Goal: Information Seeking & Learning: Learn about a topic

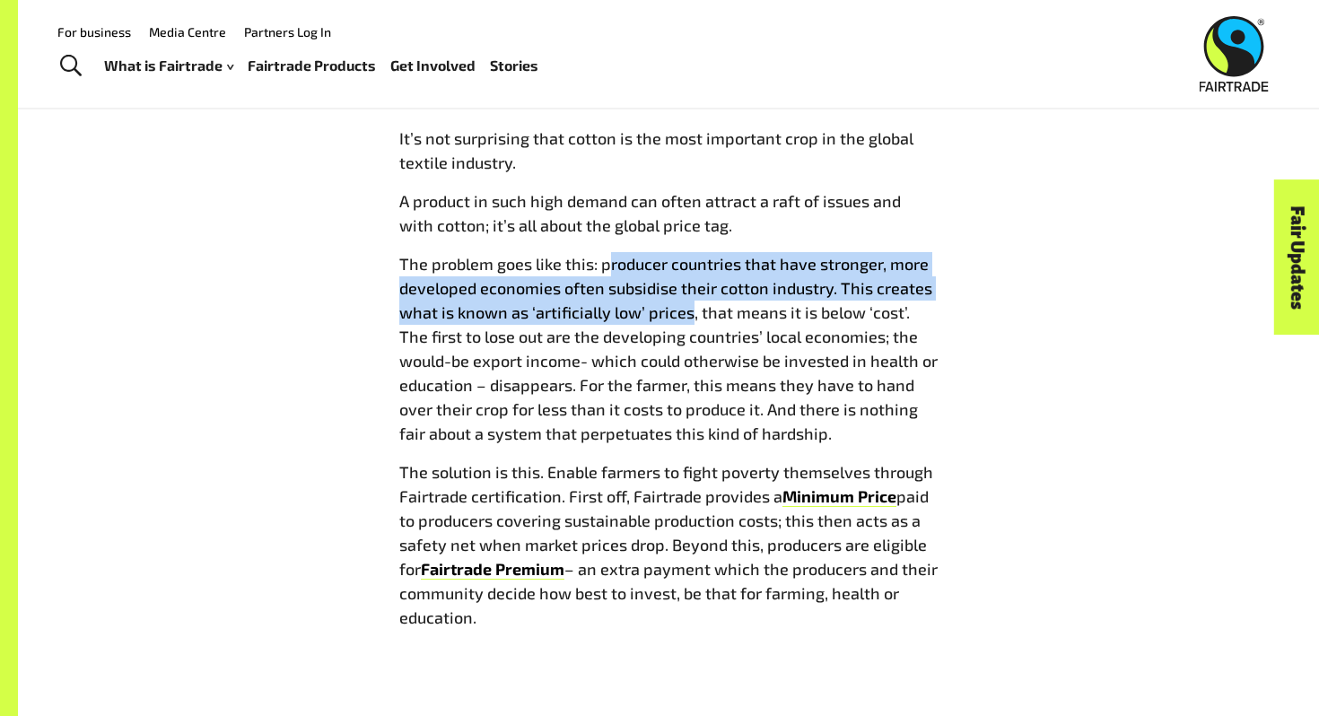
drag, startPoint x: 610, startPoint y: 275, endPoint x: 719, endPoint y: 306, distance: 113.0
click at [714, 306] on p "The problem goes like this: producer countries that have stronger, more develop…" at bounding box center [668, 349] width 538 height 194
click at [719, 306] on span "The problem goes like this: producer countries that have stronger, more develop…" at bounding box center [668, 348] width 538 height 189
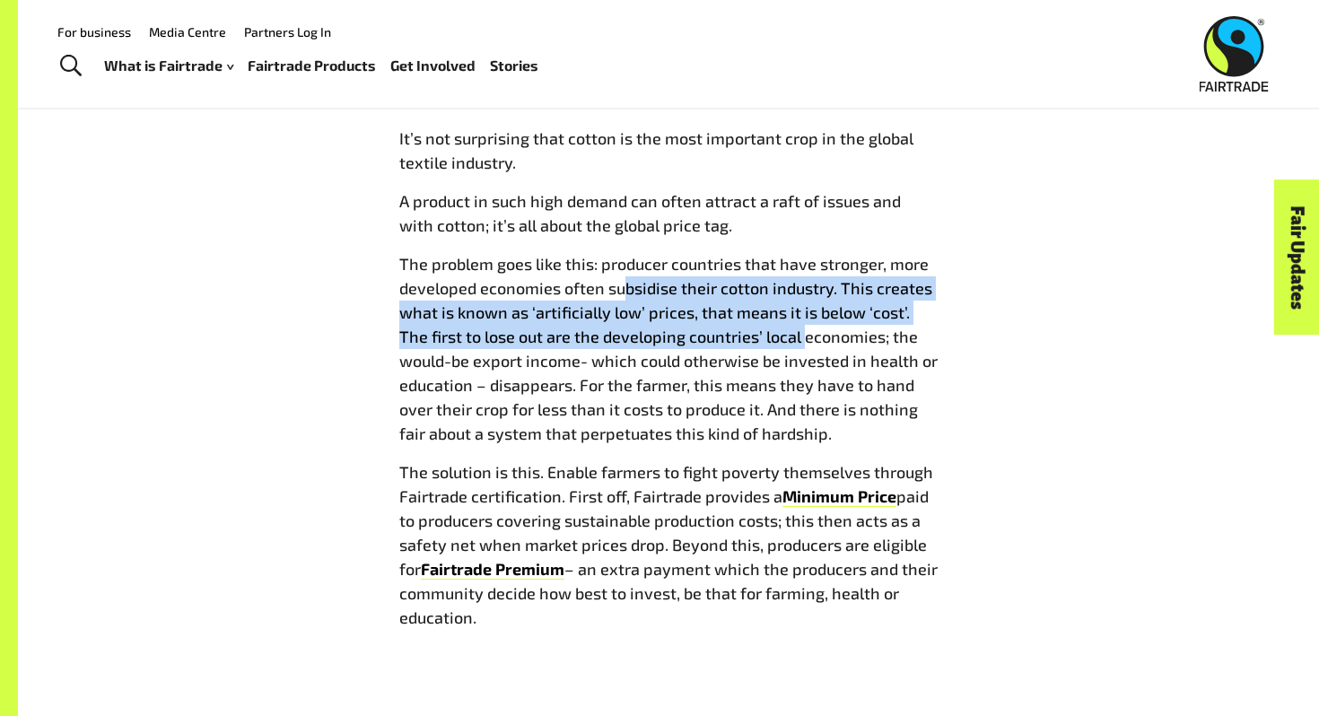
drag, startPoint x: 622, startPoint y: 297, endPoint x: 771, endPoint y: 343, distance: 155.8
click at [771, 343] on p "The problem goes like this: producer countries that have stronger, more develop…" at bounding box center [668, 349] width 538 height 194
click at [771, 343] on span "The problem goes like this: producer countries that have stronger, more develop…" at bounding box center [668, 348] width 538 height 189
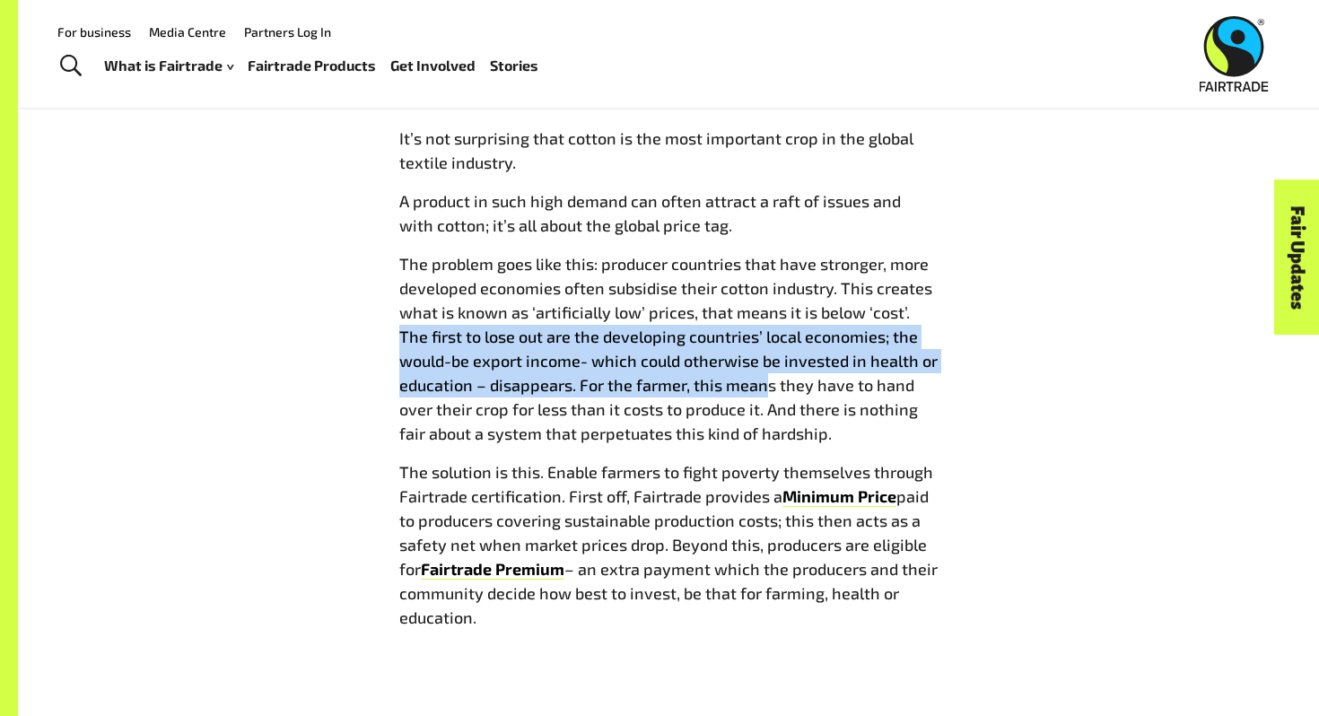
drag, startPoint x: 909, startPoint y: 309, endPoint x: 780, endPoint y: 386, distance: 150.0
click at [777, 390] on span "The problem goes like this: producer countries that have stronger, more develop…" at bounding box center [668, 348] width 538 height 189
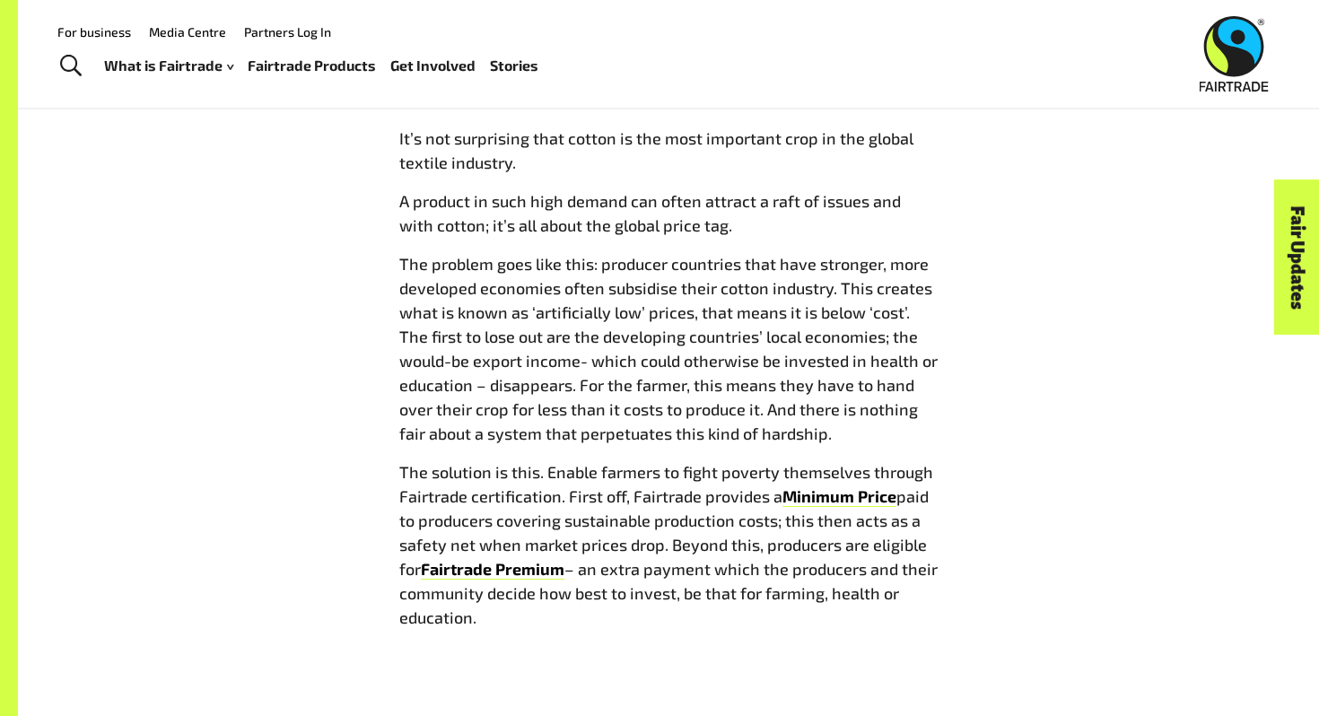
click at [780, 386] on span "The problem goes like this: producer countries that have stronger, more develop…" at bounding box center [668, 348] width 538 height 189
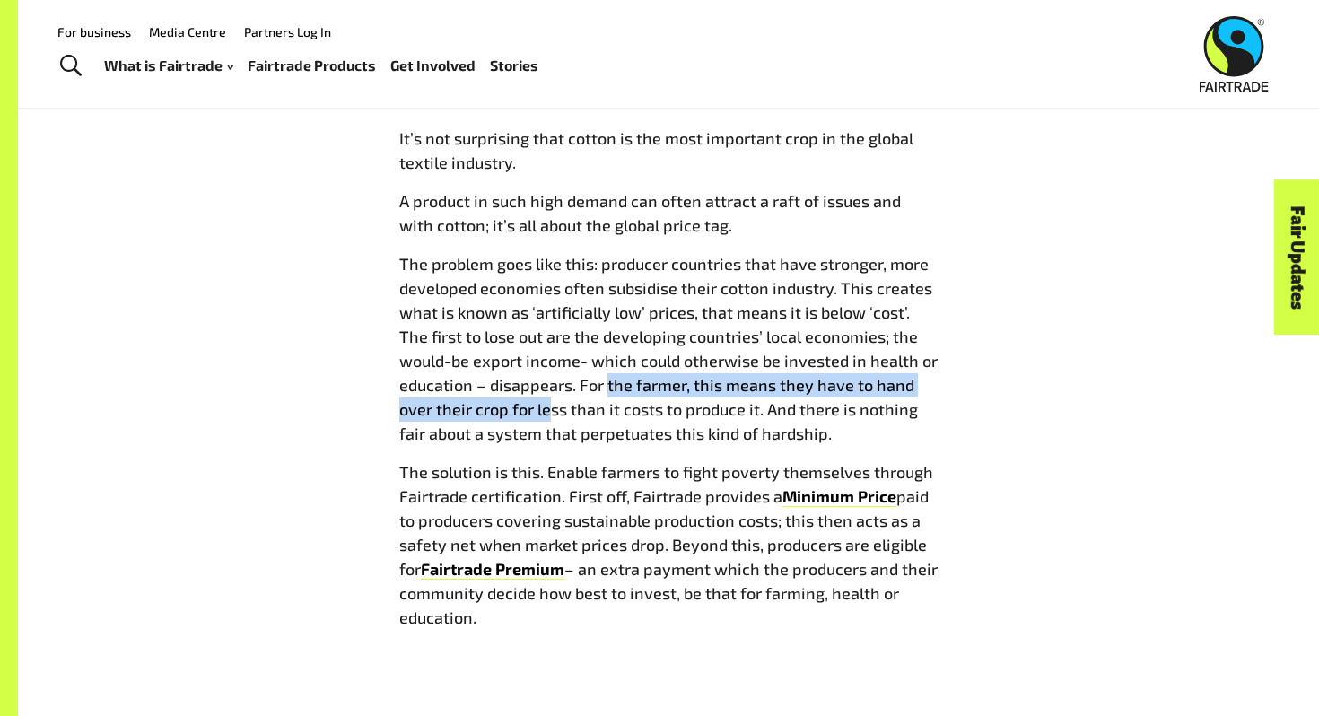
drag, startPoint x: 608, startPoint y: 387, endPoint x: 549, endPoint y: 420, distance: 67.9
click at [549, 420] on p "The problem goes like this: producer countries that have stronger, more develop…" at bounding box center [668, 349] width 538 height 194
click at [550, 420] on p "The problem goes like this: producer countries that have stronger, more develop…" at bounding box center [668, 349] width 538 height 194
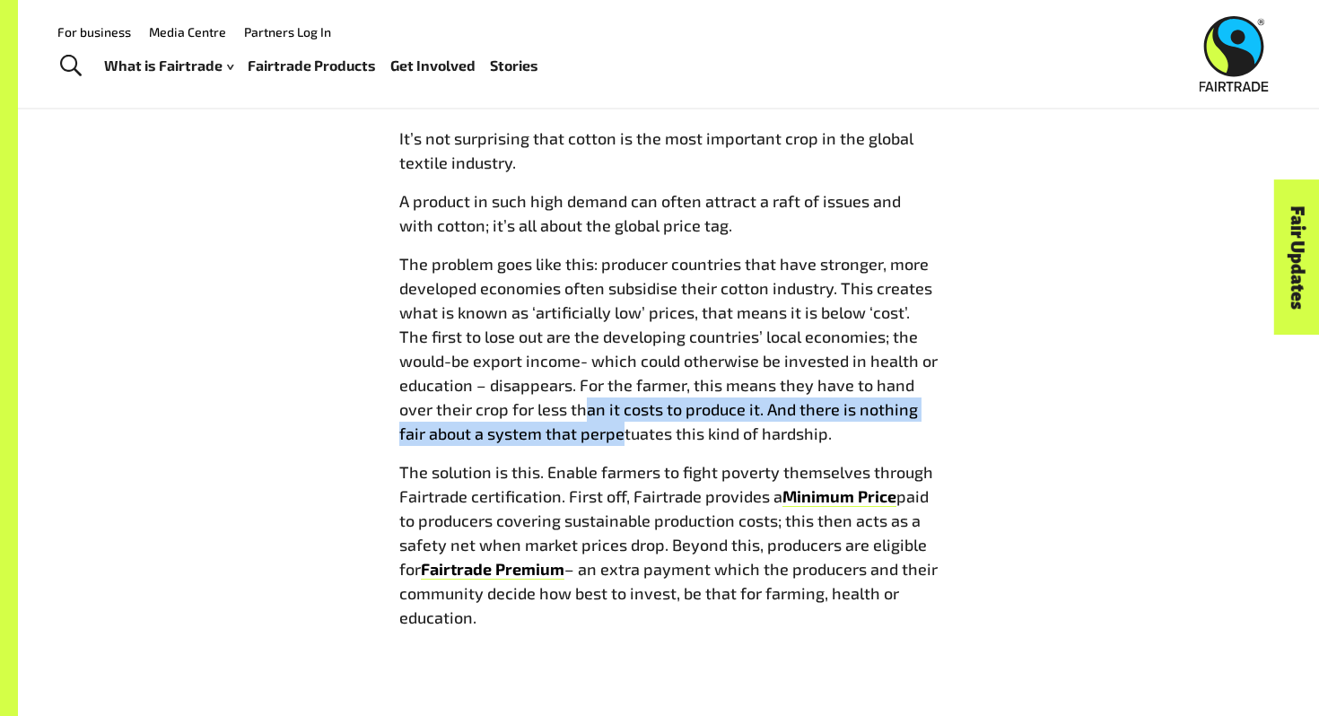
drag, startPoint x: 586, startPoint y: 416, endPoint x: 623, endPoint y: 437, distance: 43.0
click at [623, 437] on span "The problem goes like this: producer countries that have stronger, more develop…" at bounding box center [668, 348] width 538 height 189
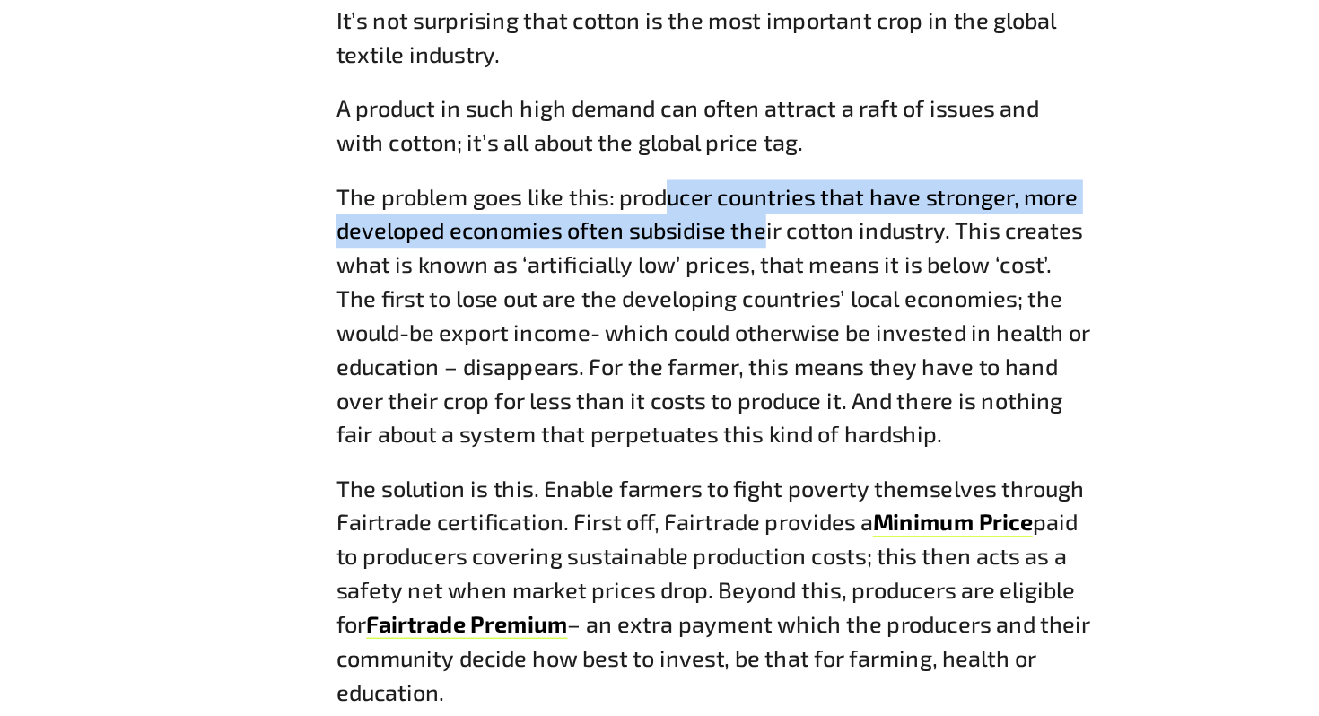
drag, startPoint x: 637, startPoint y: 266, endPoint x: 704, endPoint y: 279, distance: 68.6
click at [704, 279] on span "The problem goes like this: producer countries that have stronger, more develop…" at bounding box center [668, 348] width 538 height 189
drag, startPoint x: 600, startPoint y: 266, endPoint x: 701, endPoint y: 300, distance: 105.8
click at [701, 300] on p "The problem goes like this: producer countries that have stronger, more develop…" at bounding box center [668, 349] width 538 height 194
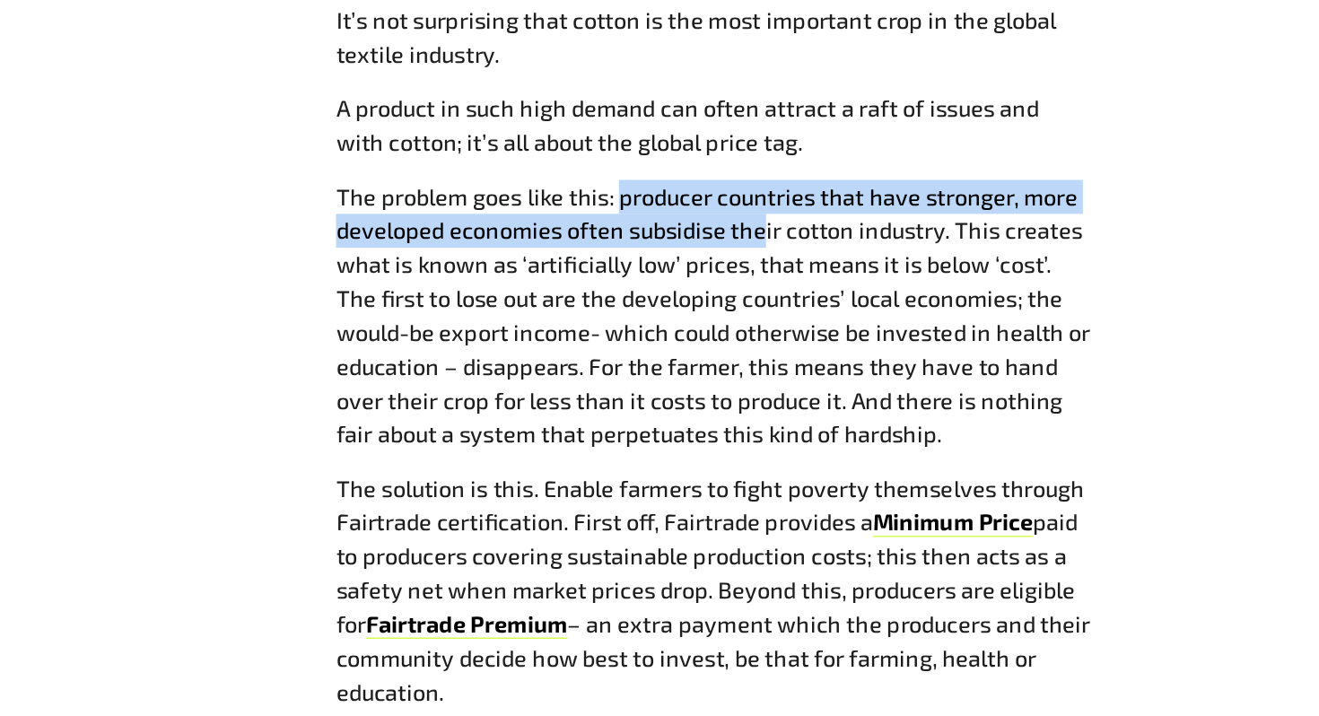
click at [701, 300] on p "The problem goes like this: producer countries that have stronger, more develop…" at bounding box center [668, 349] width 538 height 194
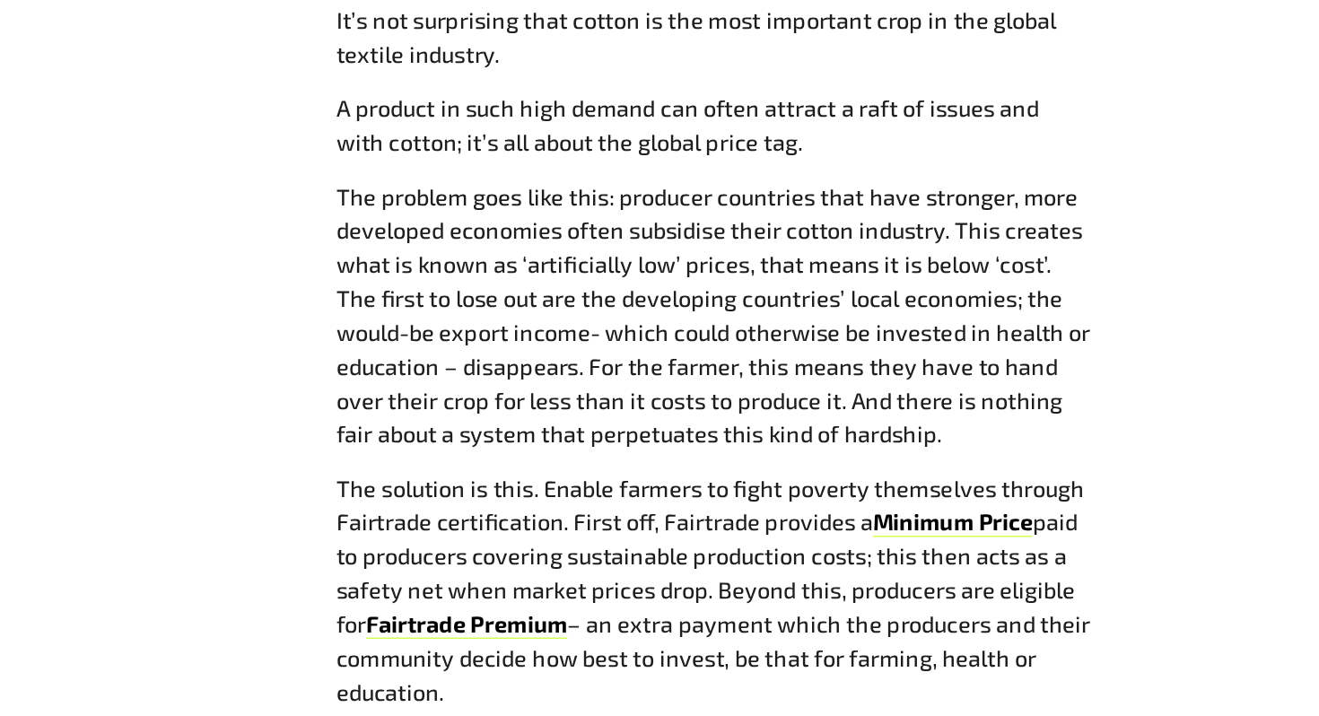
click at [643, 288] on span "The problem goes like this: producer countries that have stronger, more develop…" at bounding box center [668, 348] width 538 height 189
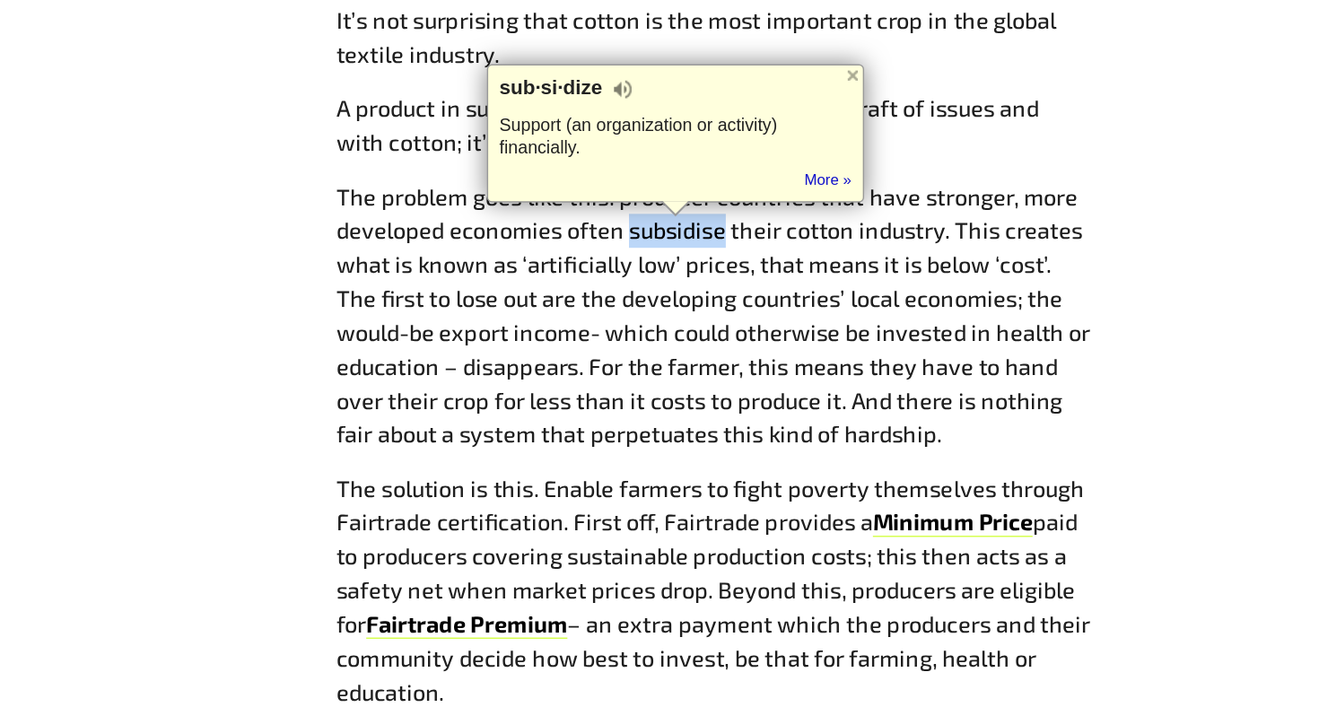
scroll to position [2275, 0]
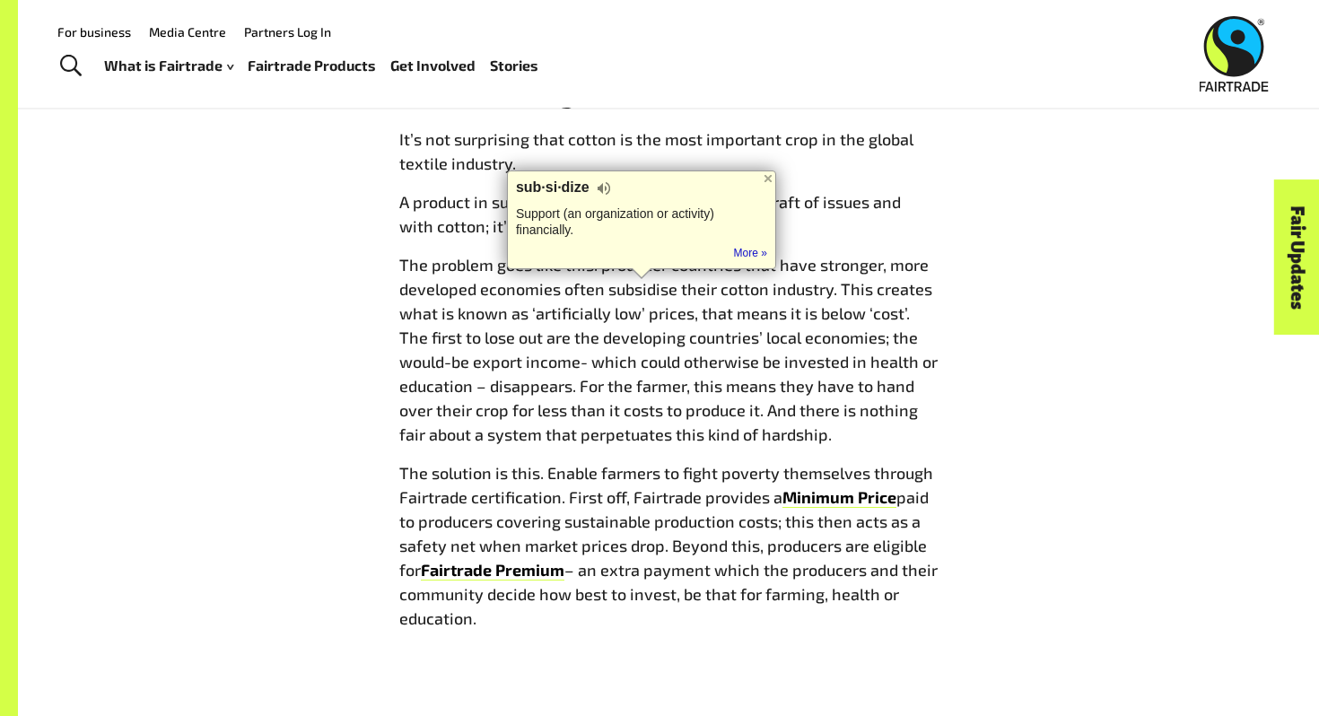
click at [647, 306] on span "The problem goes like this: producer countries that have stronger, more develop…" at bounding box center [668, 349] width 538 height 189
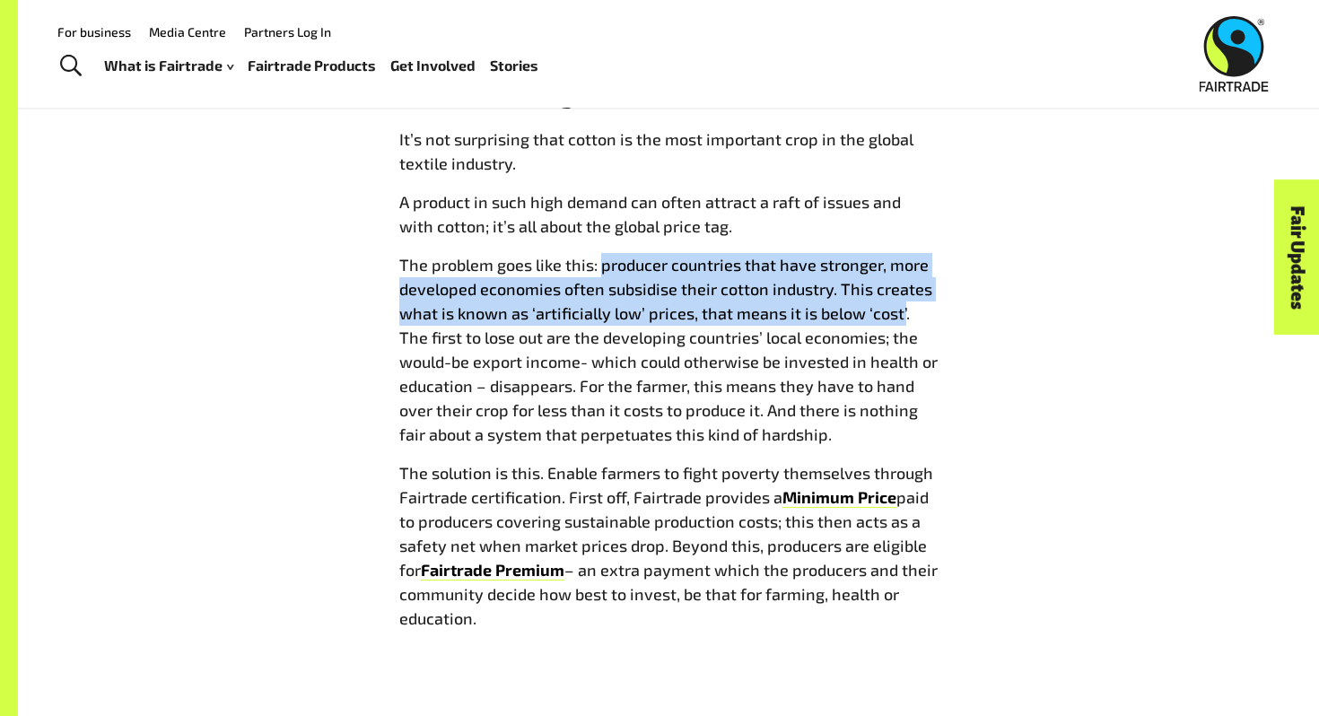
drag, startPoint x: 601, startPoint y: 264, endPoint x: 902, endPoint y: 318, distance: 305.5
click at [902, 318] on span "The problem goes like this: producer countries that have stronger, more develop…" at bounding box center [668, 349] width 538 height 189
copy span "producer countries that have stronger, more developed economies often subsidise…"
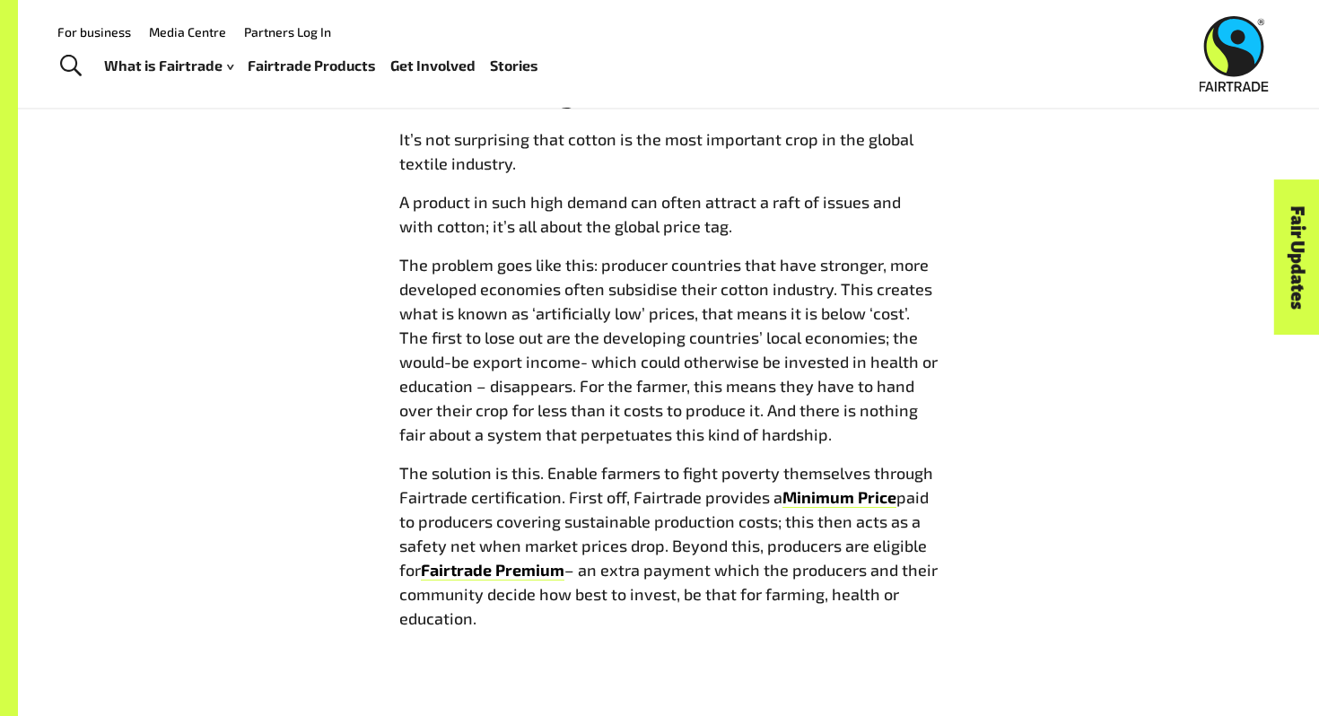
click at [927, 596] on p "The solution is this. Enable farmers to fight poverty themselves through Fairtr…" at bounding box center [668, 546] width 538 height 170
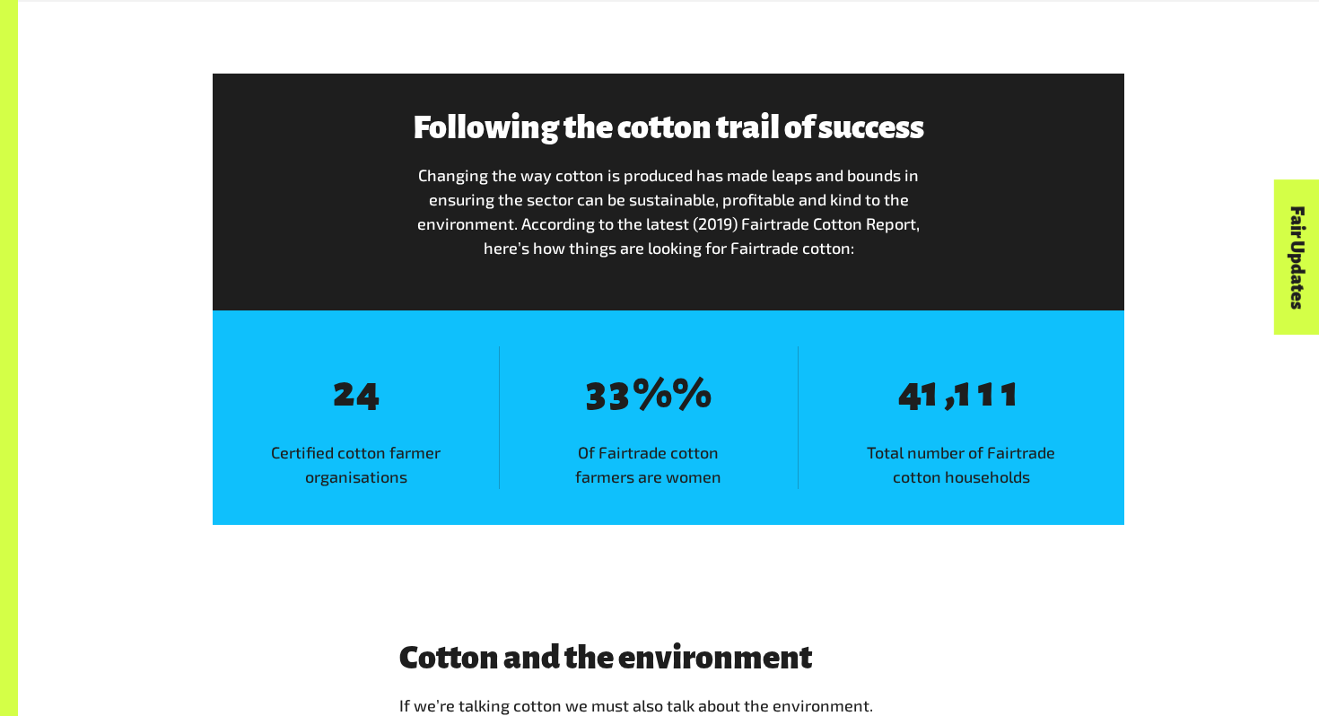
scroll to position [2964, 0]
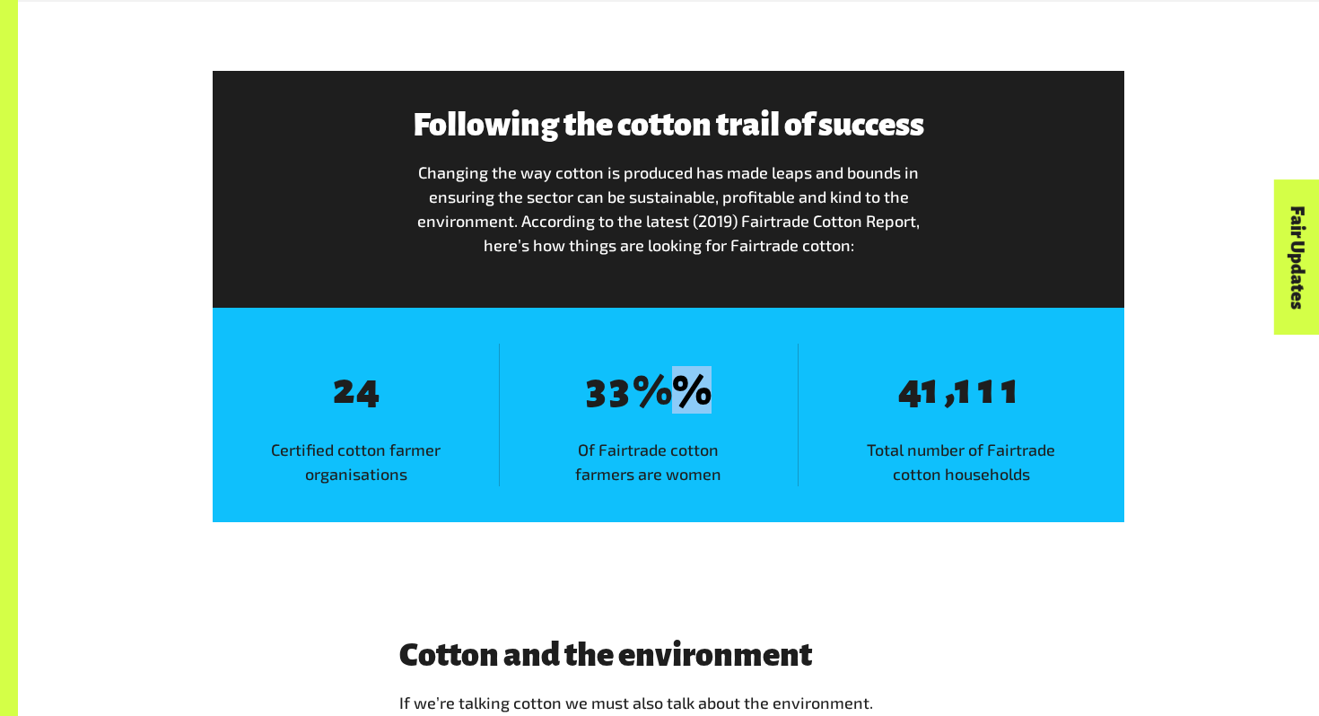
drag, startPoint x: 677, startPoint y: 391, endPoint x: 719, endPoint y: 391, distance: 42.2
click at [719, 391] on span "8 3 8 3 % %" at bounding box center [648, 390] width 183 height 49
click at [558, 403] on span "8 3 8 3 % %" at bounding box center [648, 390] width 183 height 49
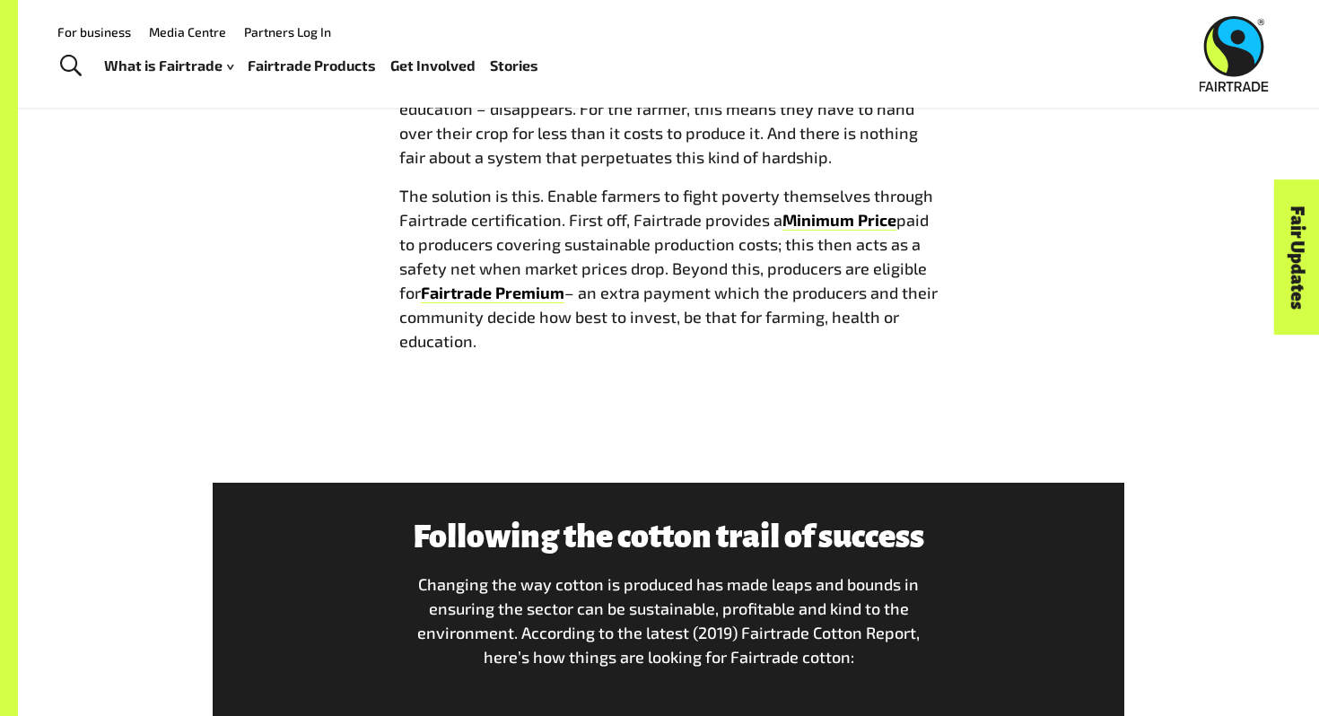
scroll to position [2298, 0]
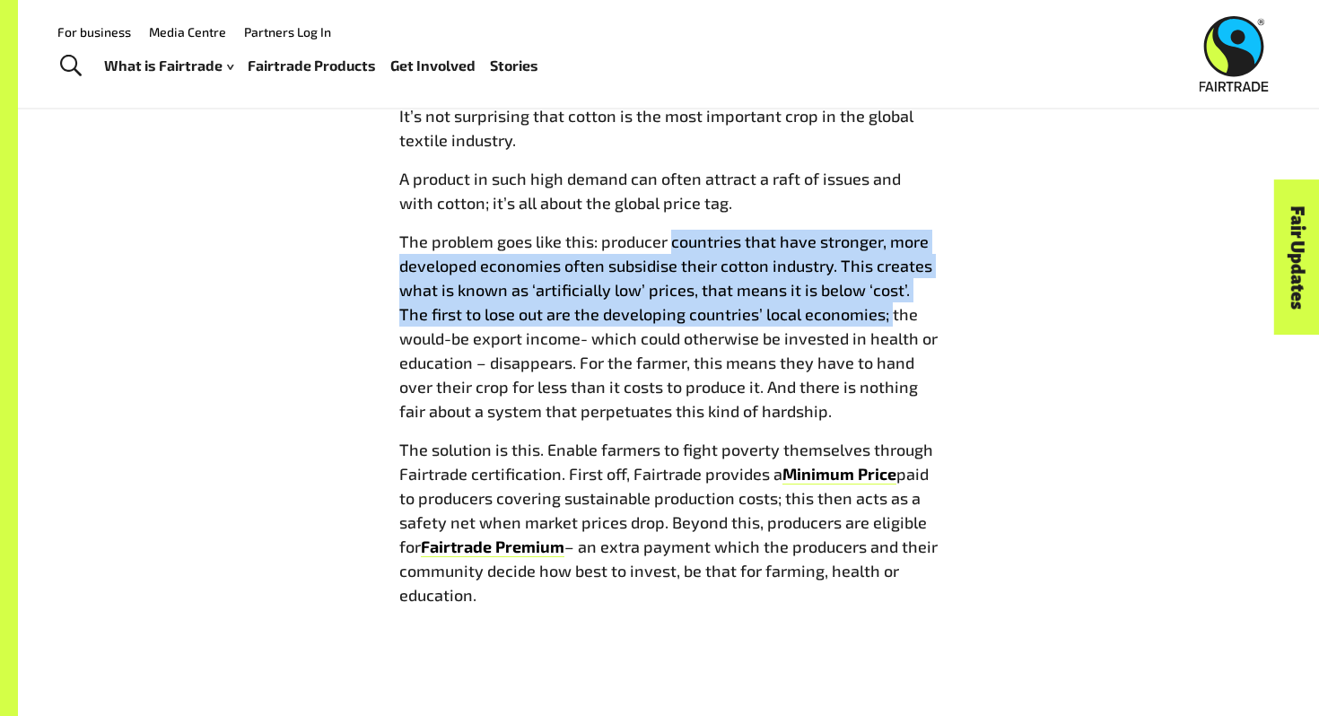
drag, startPoint x: 673, startPoint y: 248, endPoint x: 863, endPoint y: 315, distance: 201.7
click at [863, 315] on span "The problem goes like this: producer countries that have stronger, more develop…" at bounding box center [668, 325] width 538 height 189
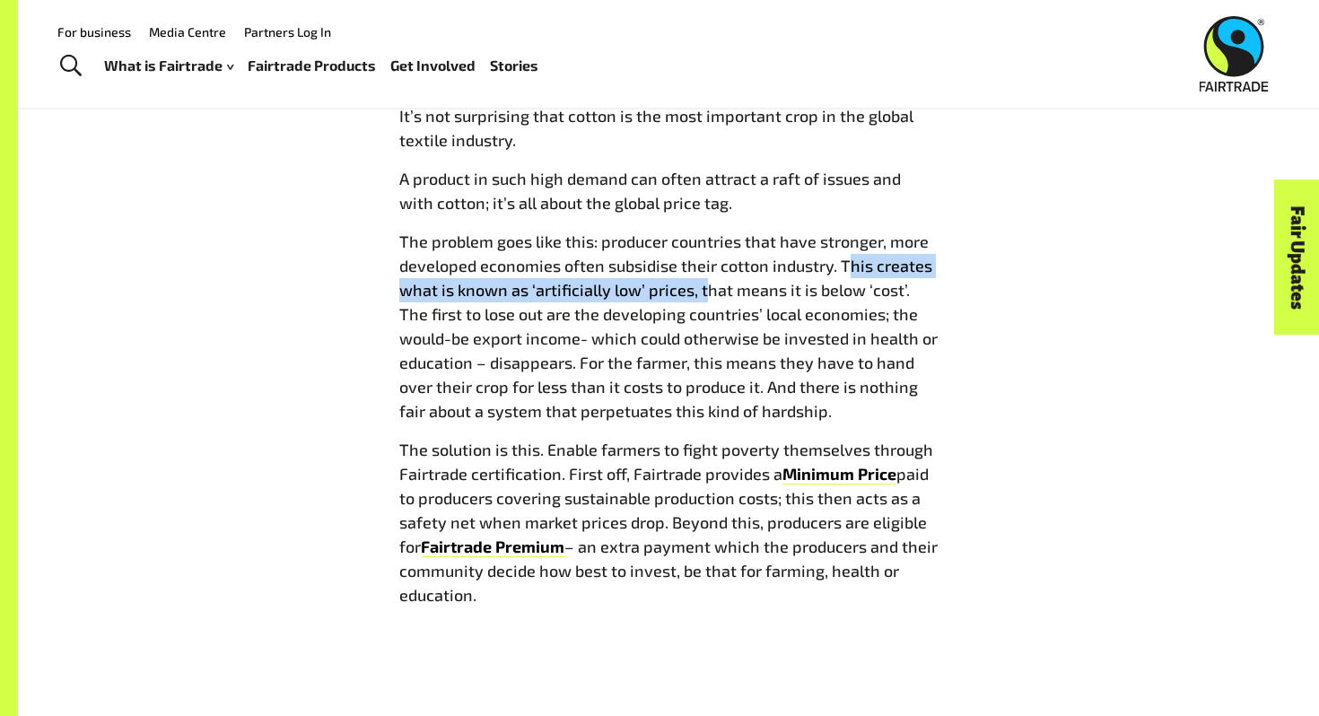
drag, startPoint x: 843, startPoint y: 264, endPoint x: 702, endPoint y: 295, distance: 144.3
click at [702, 295] on span "The problem goes like this: producer countries that have stronger, more develop…" at bounding box center [668, 325] width 538 height 189
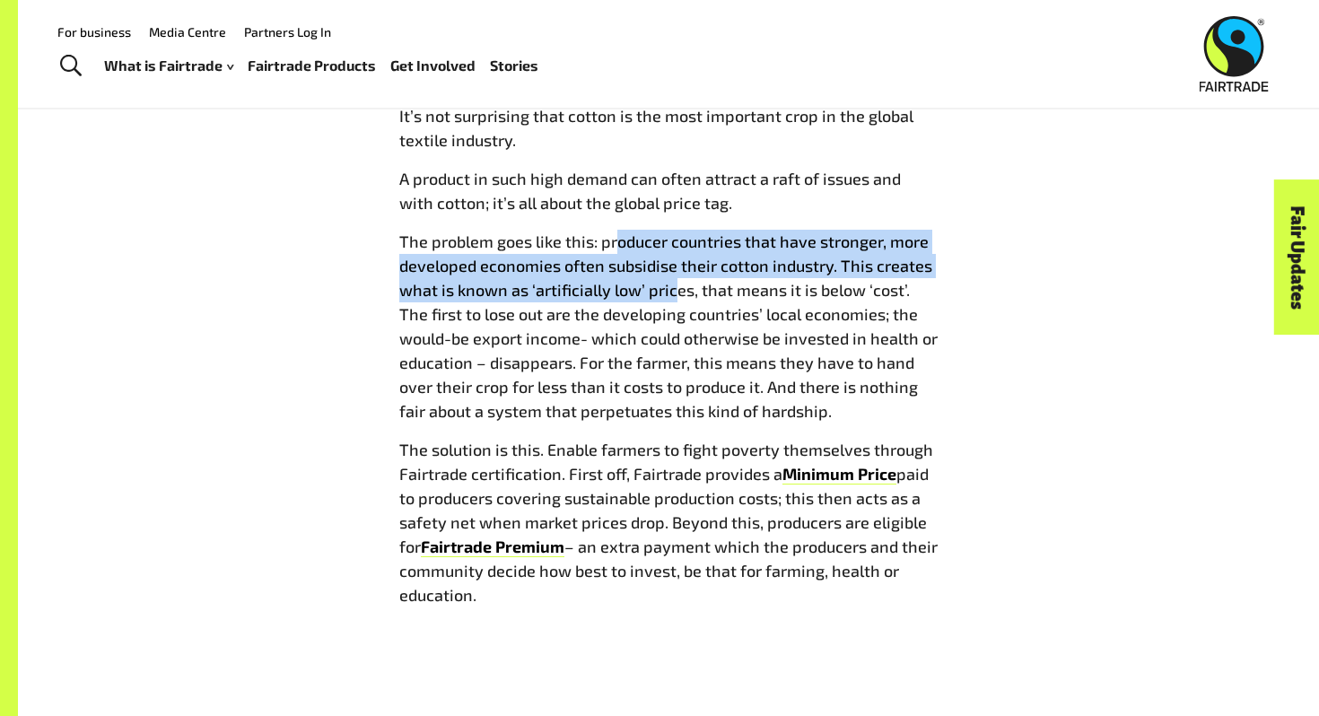
drag, startPoint x: 612, startPoint y: 240, endPoint x: 537, endPoint y: 295, distance: 92.4
click at [552, 295] on span "The problem goes like this: producer countries that have stronger, more develop…" at bounding box center [668, 325] width 538 height 189
click at [537, 295] on span "The problem goes like this: producer countries that have stronger, more develop…" at bounding box center [668, 325] width 538 height 189
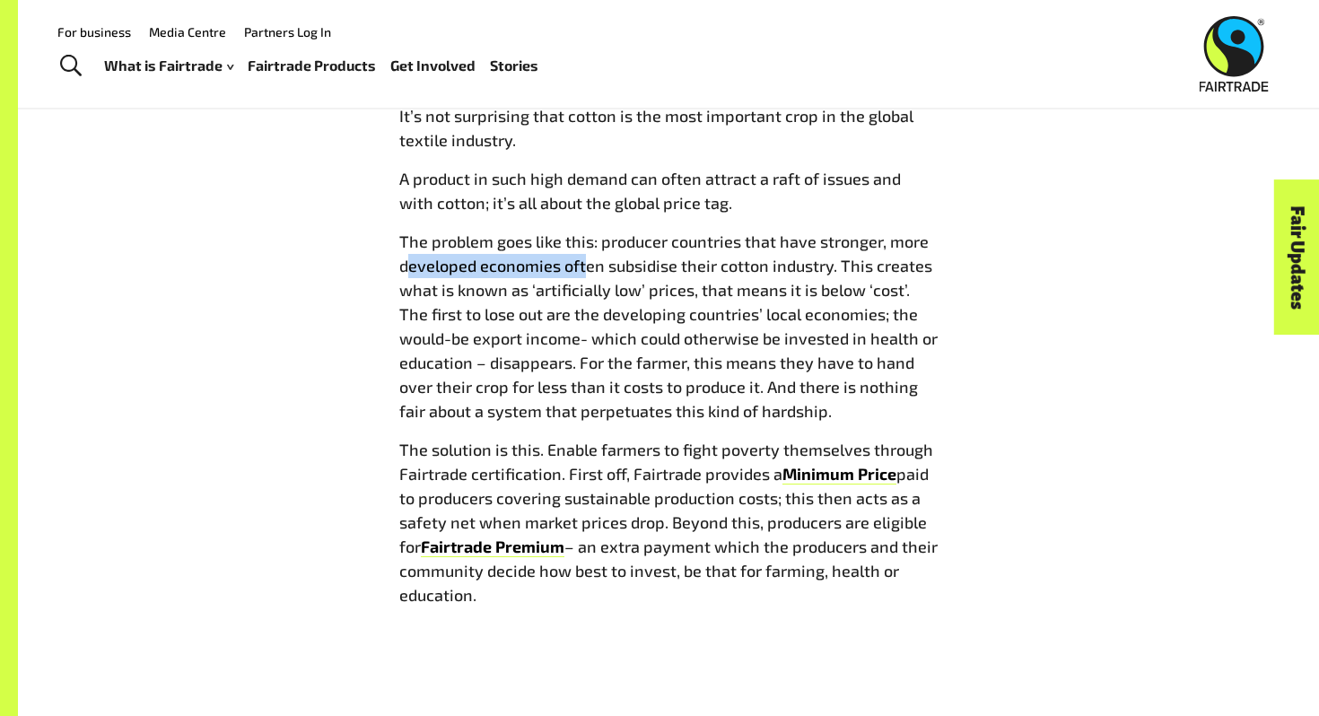
drag, startPoint x: 406, startPoint y: 269, endPoint x: 597, endPoint y: 257, distance: 190.5
click at [593, 255] on span "The problem goes like this: producer countries that have stronger, more develop…" at bounding box center [668, 325] width 538 height 189
click at [597, 257] on span "The problem goes like this: producer countries that have stronger, more develop…" at bounding box center [668, 325] width 538 height 189
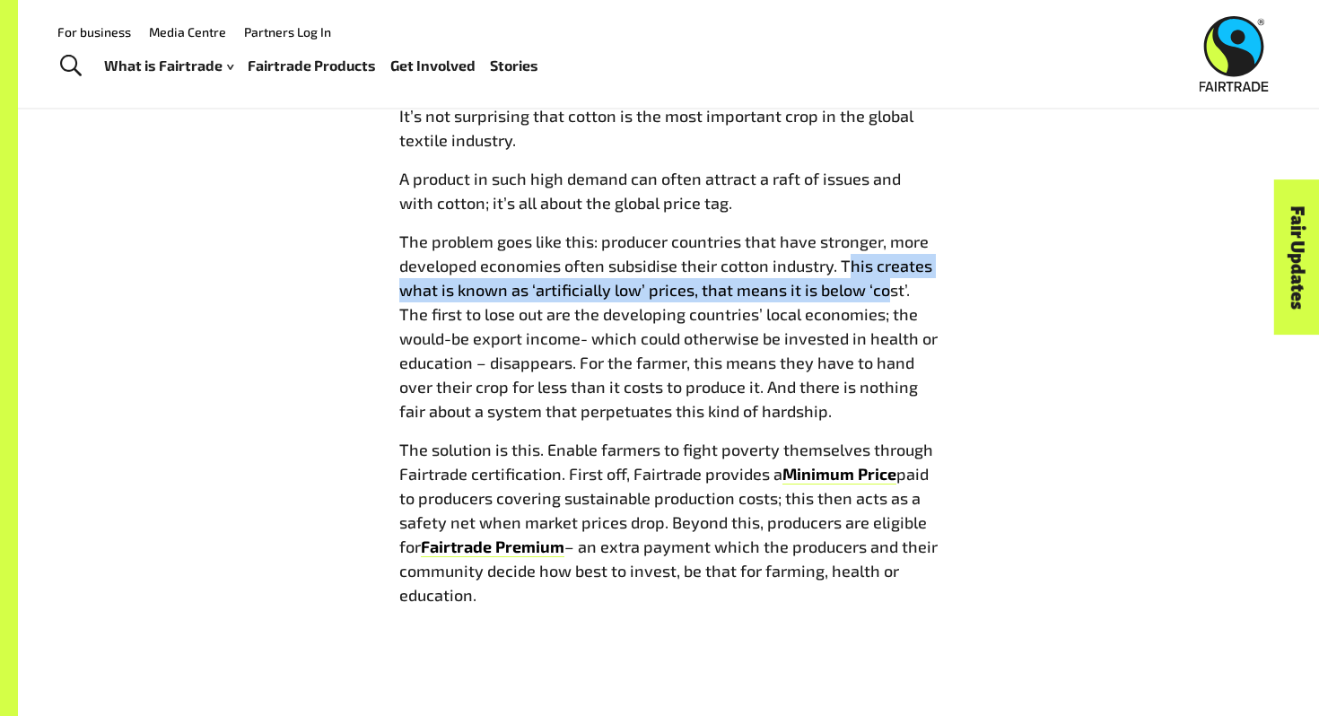
drag, startPoint x: 846, startPoint y: 260, endPoint x: 885, endPoint y: 301, distance: 56.5
click at [885, 301] on p "The problem goes like this: producer countries that have stronger, more develop…" at bounding box center [668, 327] width 538 height 194
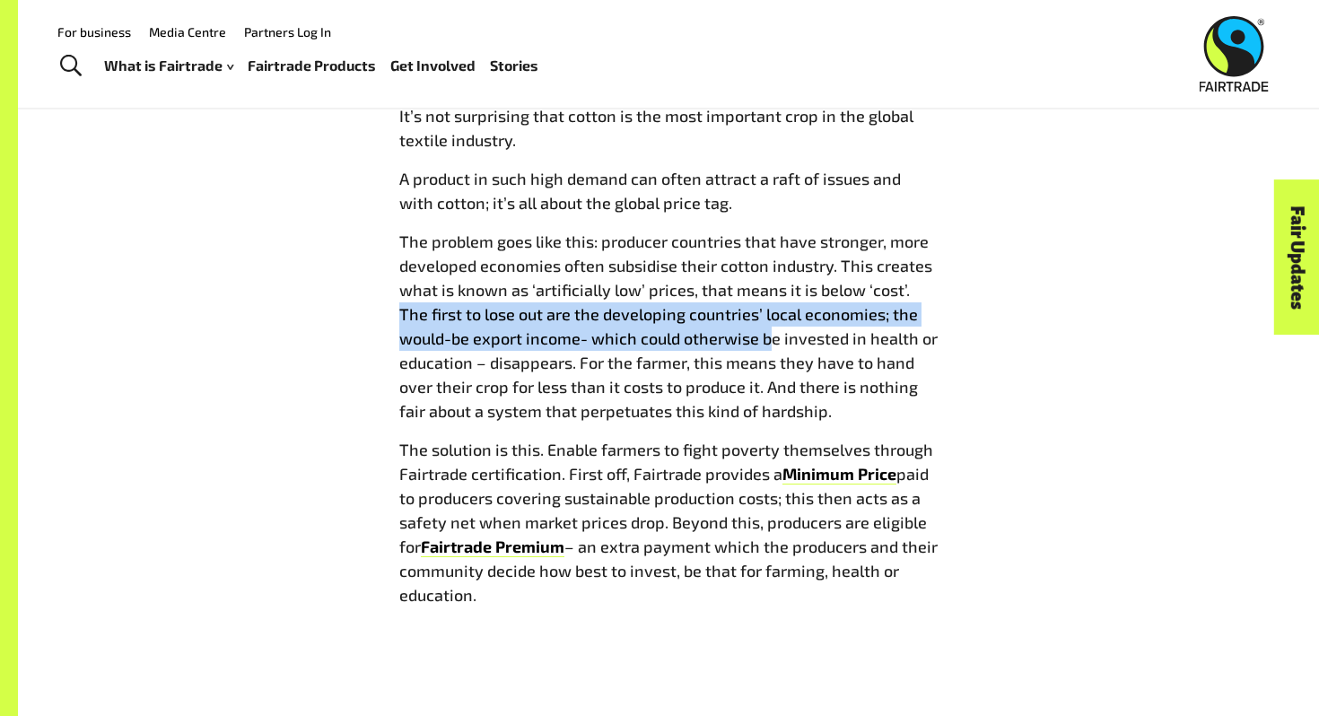
drag, startPoint x: 911, startPoint y: 290, endPoint x: 770, endPoint y: 348, distance: 152.4
click at [770, 348] on p "The problem goes like this: producer countries that have stronger, more develop…" at bounding box center [668, 327] width 538 height 194
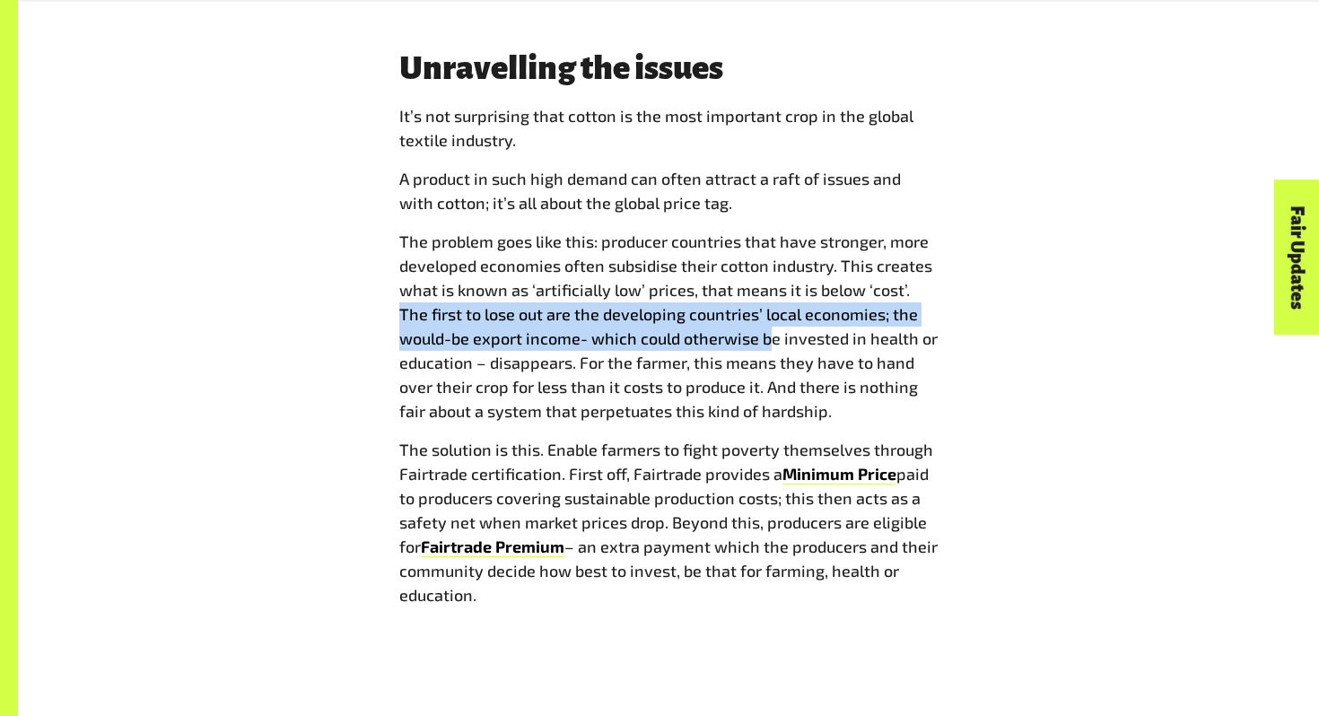
scroll to position [2355, 0]
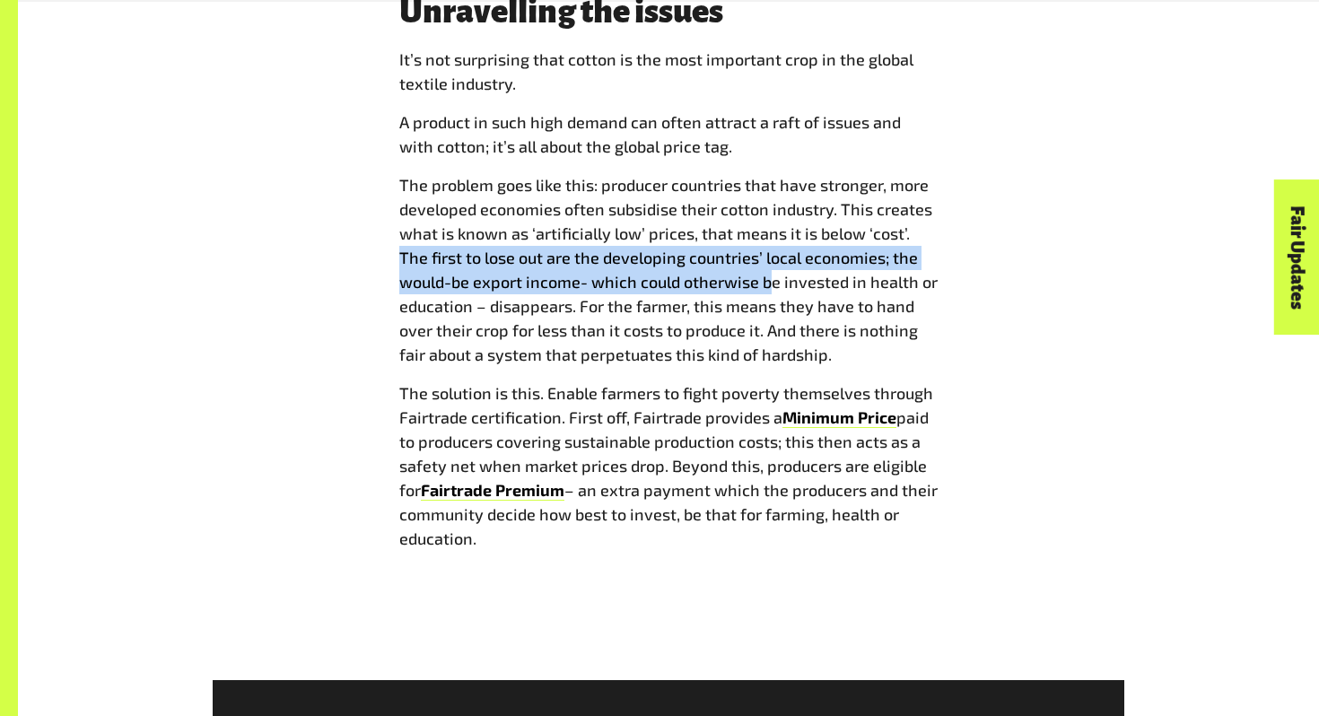
click at [795, 260] on span "The problem goes like this: producer countries that have stronger, more develop…" at bounding box center [668, 269] width 538 height 189
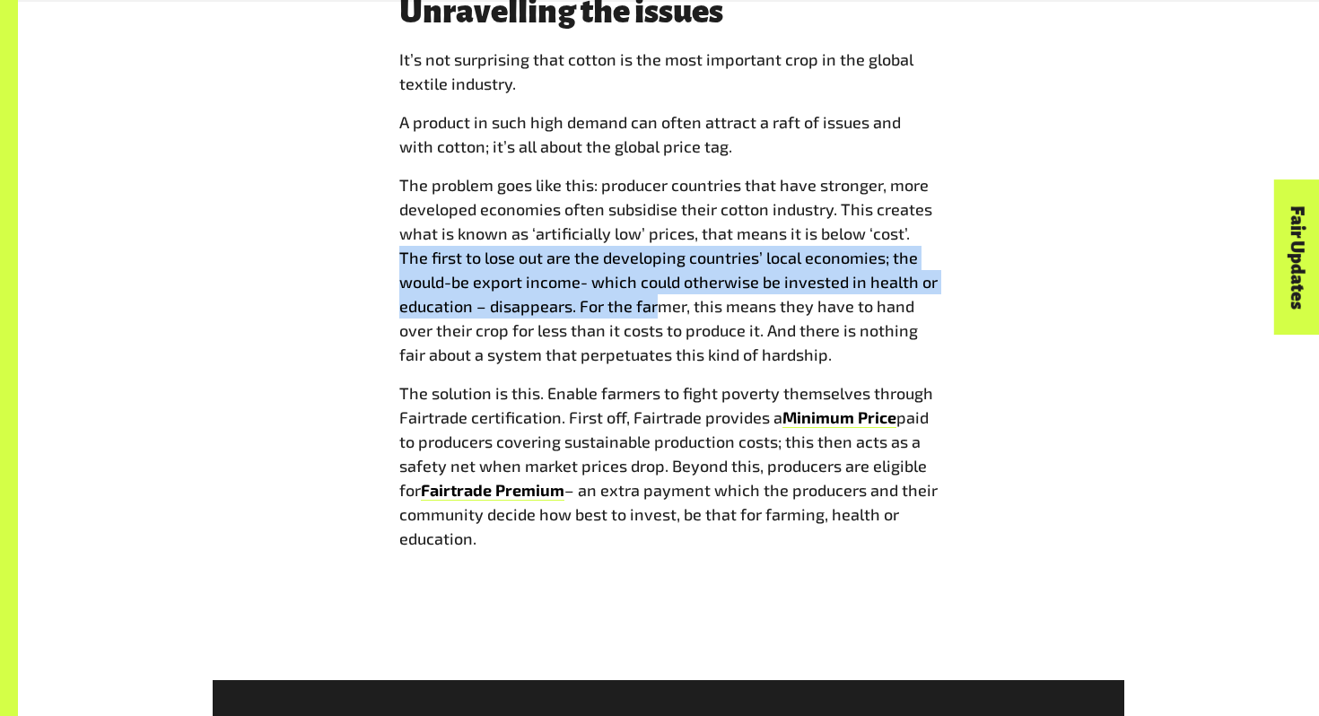
drag, startPoint x: 909, startPoint y: 233, endPoint x: 656, endPoint y: 299, distance: 261.3
click at [656, 299] on span "The problem goes like this: producer countries that have stronger, more develop…" at bounding box center [668, 269] width 538 height 189
click at [595, 285] on span "The problem goes like this: producer countries that have stronger, more develop…" at bounding box center [668, 269] width 538 height 189
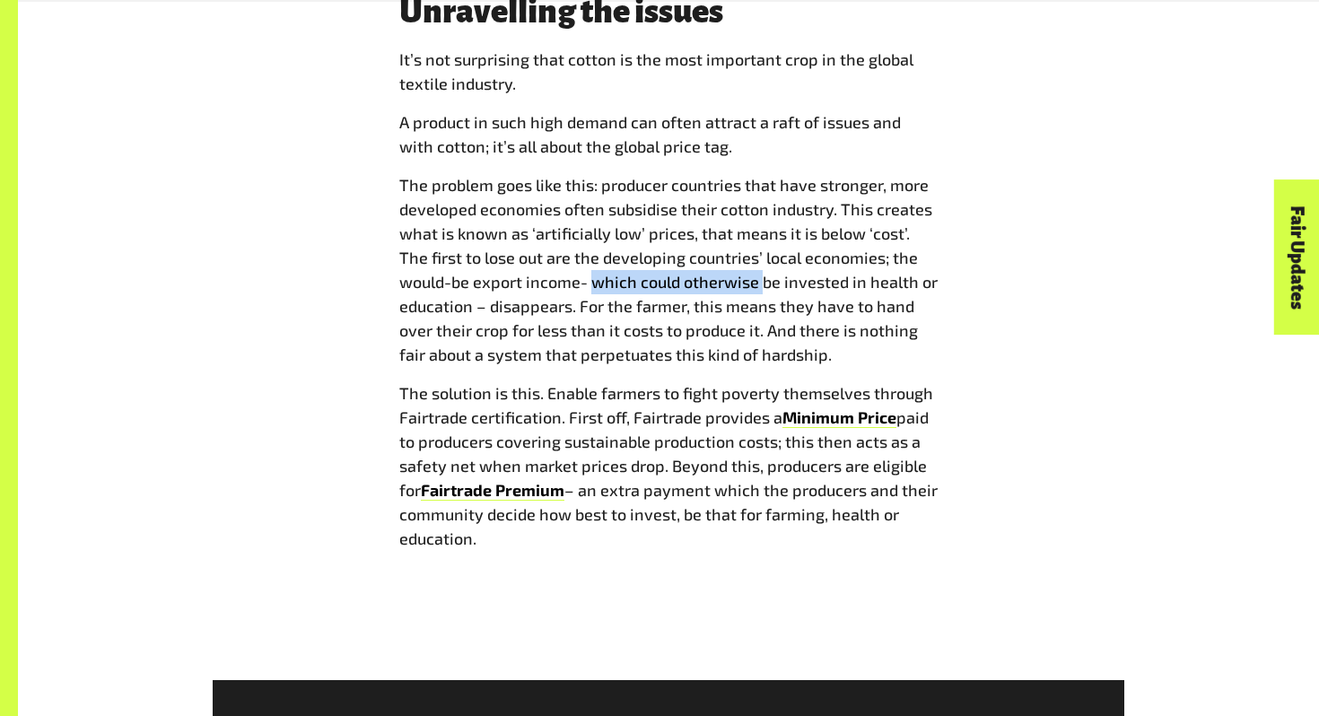
drag, startPoint x: 594, startPoint y: 287, endPoint x: 726, endPoint y: 282, distance: 132.0
click at [740, 282] on span "The problem goes like this: producer countries that have stronger, more develop…" at bounding box center [668, 269] width 538 height 189
click at [597, 287] on span "The problem goes like this: producer countries that have stronger, more develop…" at bounding box center [668, 269] width 538 height 189
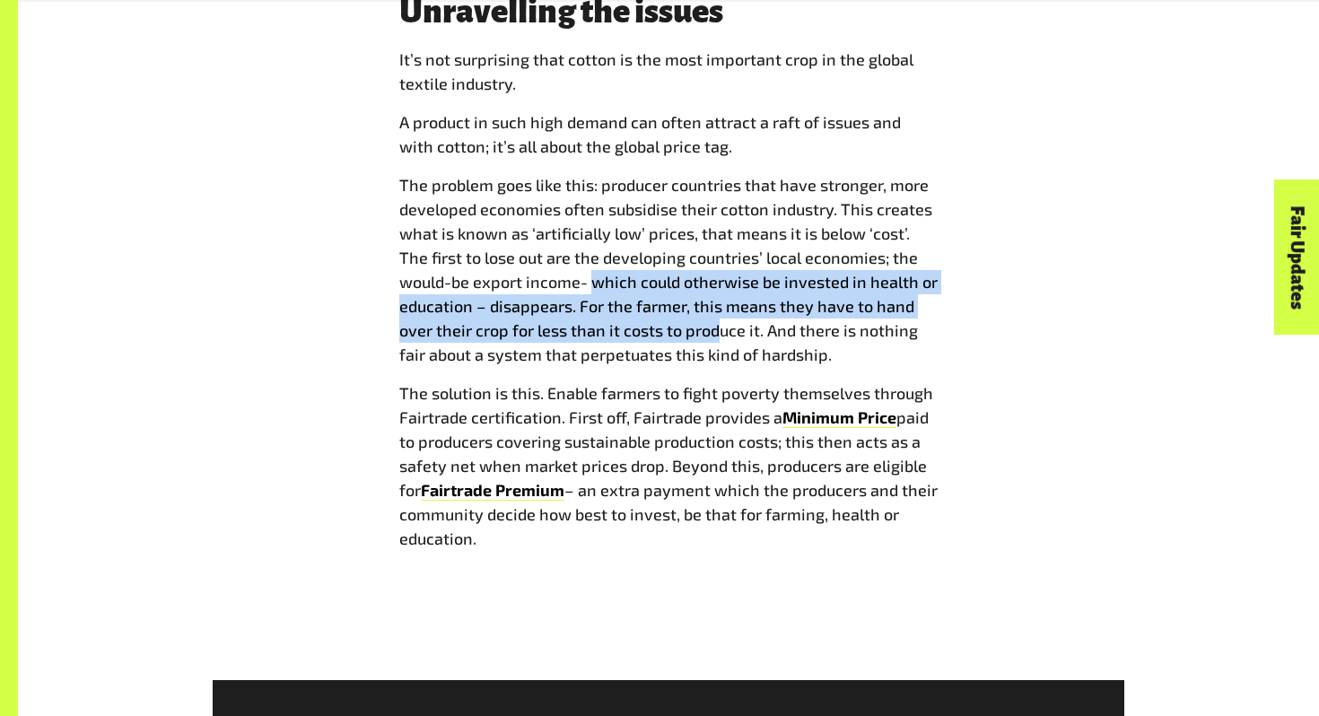
drag, startPoint x: 590, startPoint y: 287, endPoint x: 710, endPoint y: 325, distance: 126.0
click at [711, 325] on span "The problem goes like this: producer countries that have stronger, more develop…" at bounding box center [668, 269] width 538 height 189
click at [710, 325] on span "The problem goes like this: producer countries that have stronger, more develop…" at bounding box center [668, 269] width 538 height 189
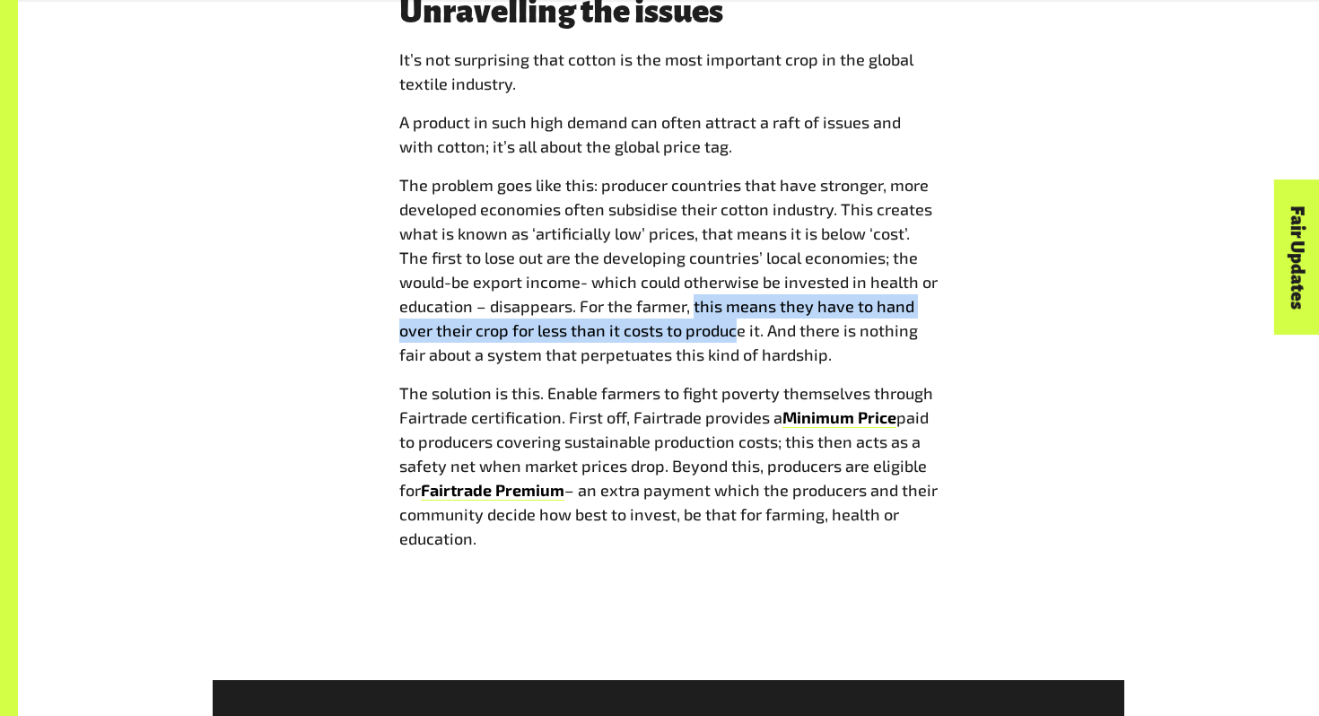
drag, startPoint x: 693, startPoint y: 311, endPoint x: 730, endPoint y: 327, distance: 40.6
click at [730, 327] on span "The problem goes like this: producer countries that have stronger, more develop…" at bounding box center [668, 269] width 538 height 189
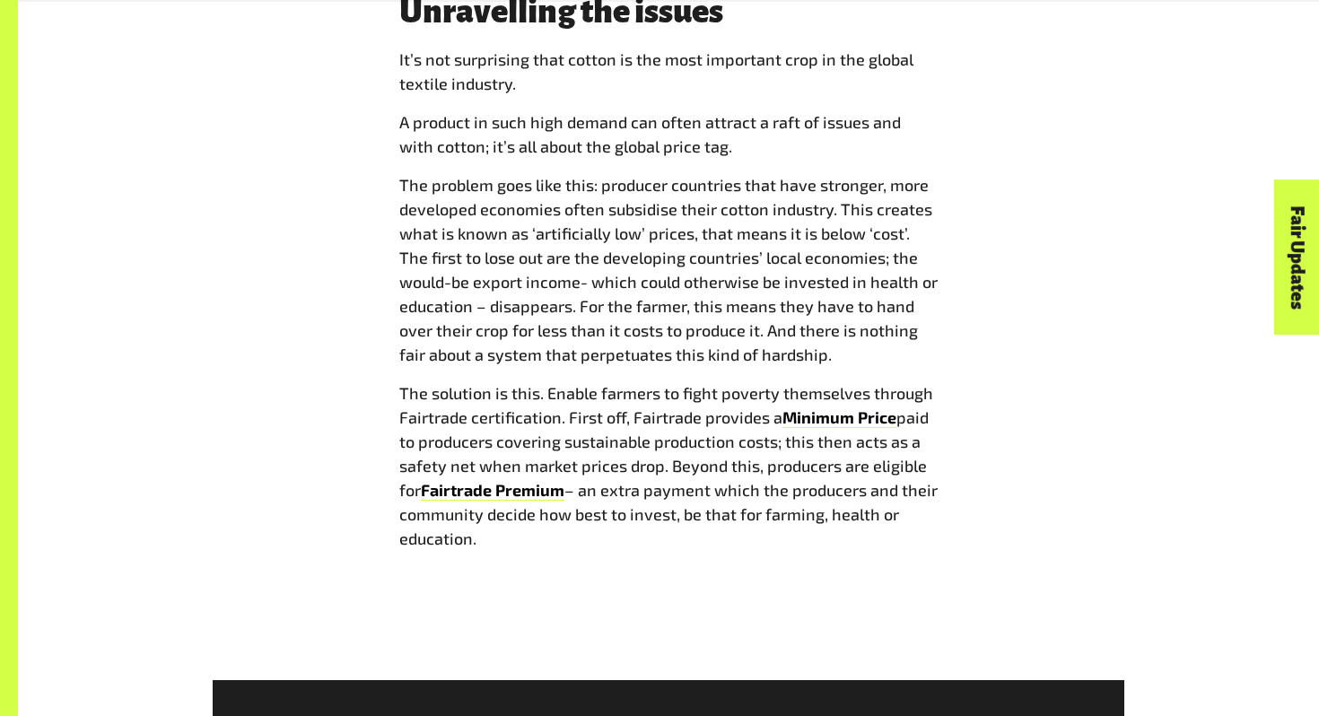
click at [668, 345] on span "The problem goes like this: producer countries that have stronger, more develop…" at bounding box center [668, 269] width 538 height 189
drag, startPoint x: 693, startPoint y: 304, endPoint x: 710, endPoint y: 314, distance: 19.7
click at [710, 314] on span "The problem goes like this: producer countries that have stronger, more develop…" at bounding box center [668, 269] width 538 height 189
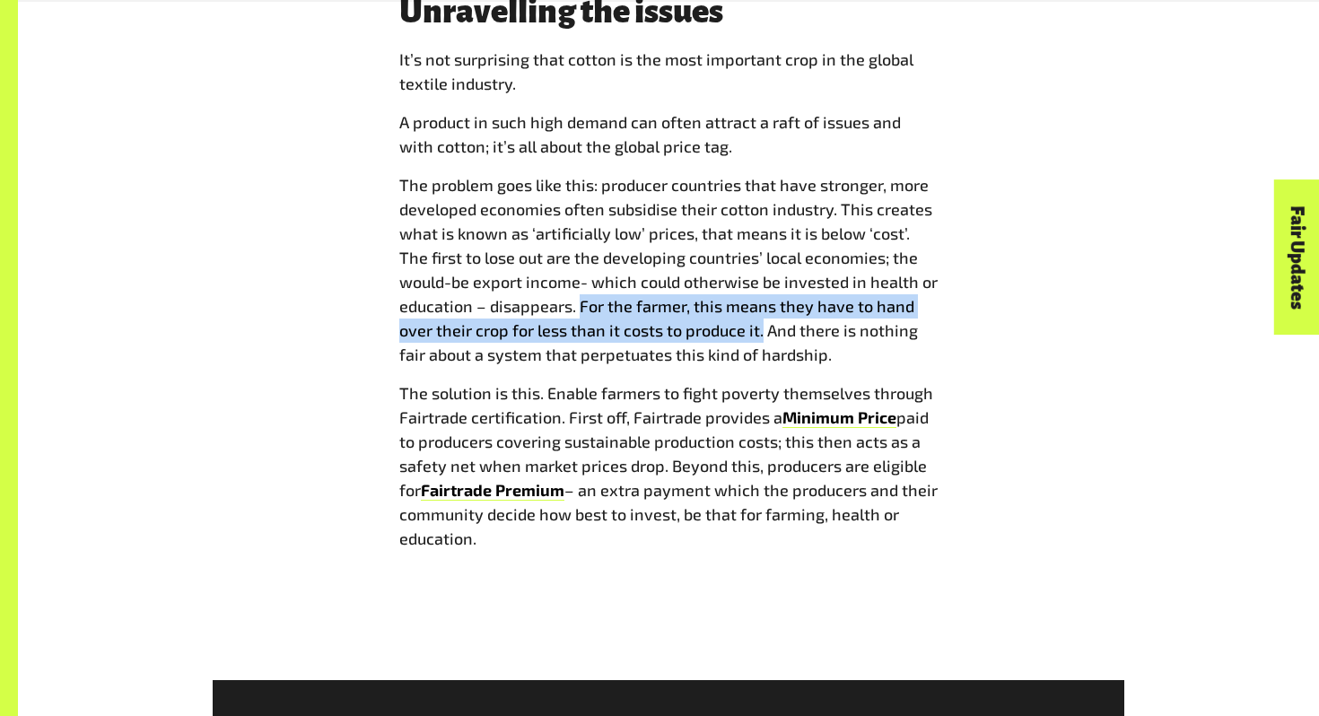
drag, startPoint x: 579, startPoint y: 305, endPoint x: 759, endPoint y: 334, distance: 182.6
click at [759, 334] on span "The problem goes like this: producer countries that have stronger, more develop…" at bounding box center [668, 269] width 538 height 189
copy span "For the farmer, this means they have to hand over their crop for less than it c…"
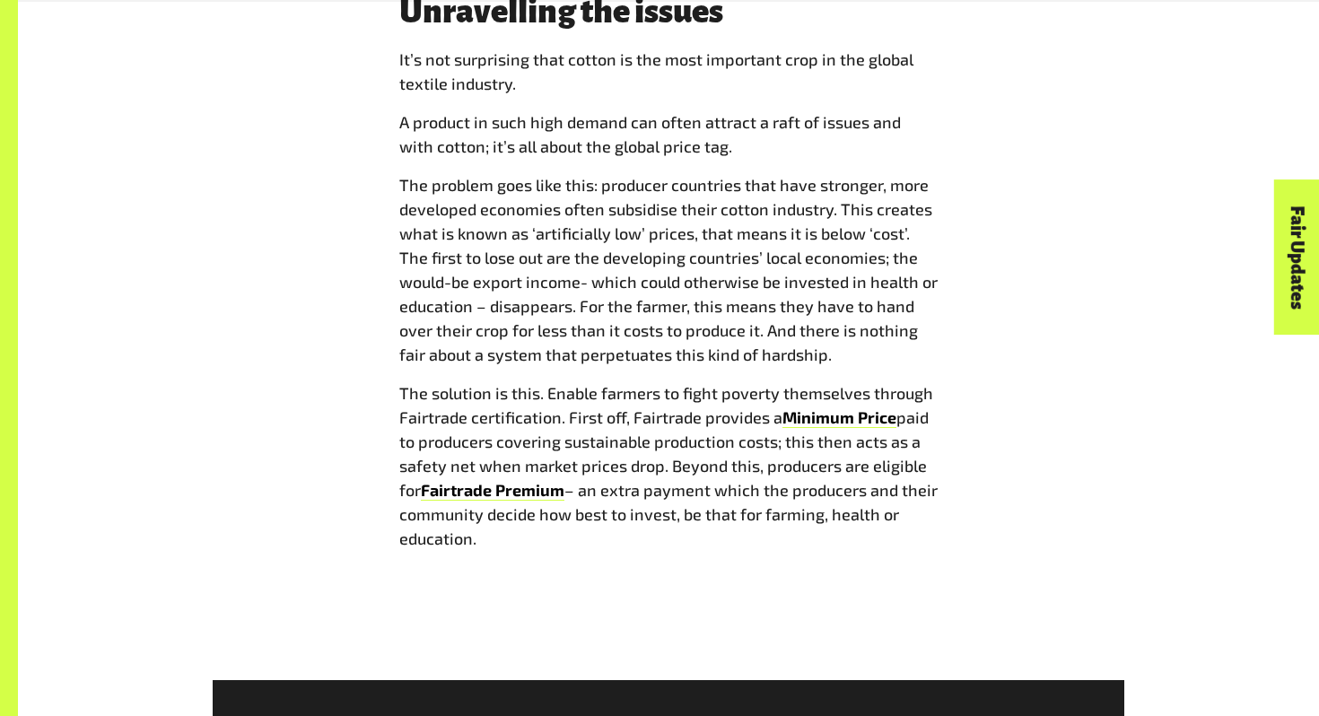
click at [589, 361] on span "The problem goes like this: producer countries that have stronger, more develop…" at bounding box center [668, 269] width 538 height 189
click at [1000, 106] on div "Unravelling the issues I t’s not surprising that cotton is the most important c…" at bounding box center [669, 279] width 1120 height 571
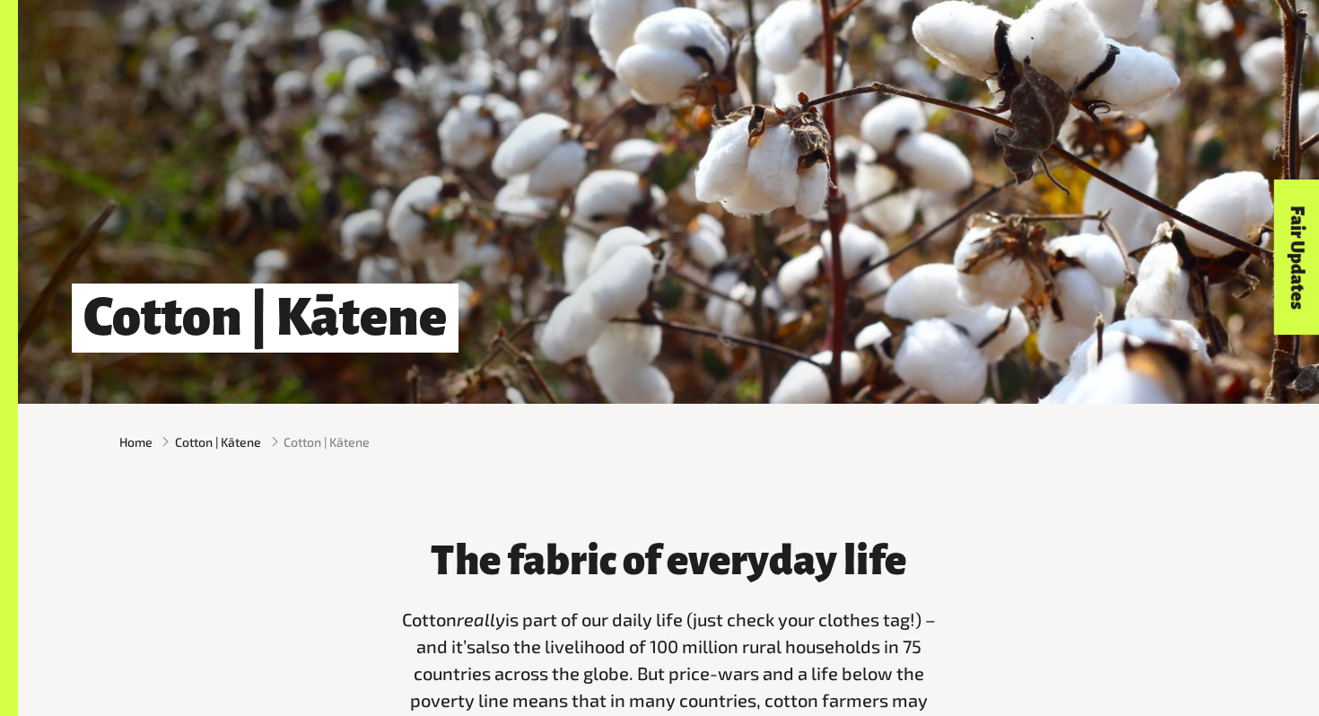
scroll to position [126, 0]
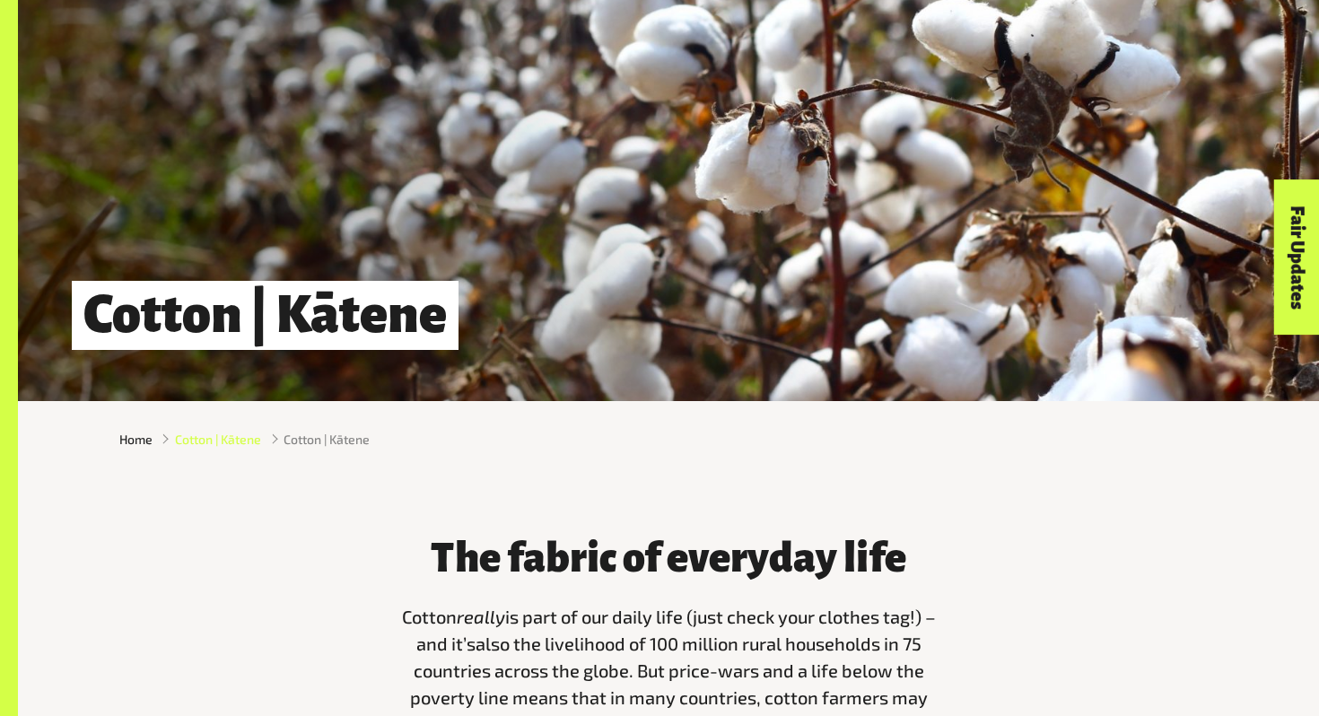
click at [220, 437] on span "Cotton | Kātene" at bounding box center [218, 439] width 86 height 19
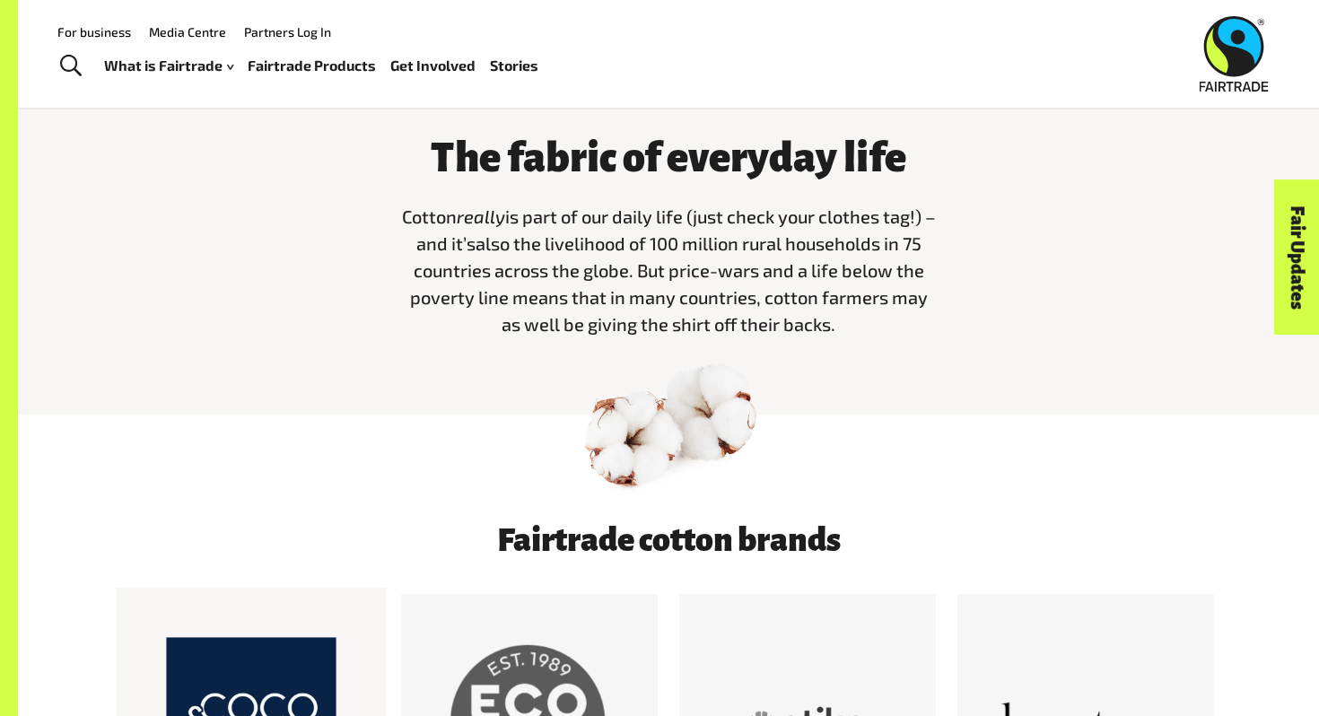
scroll to position [526, 0]
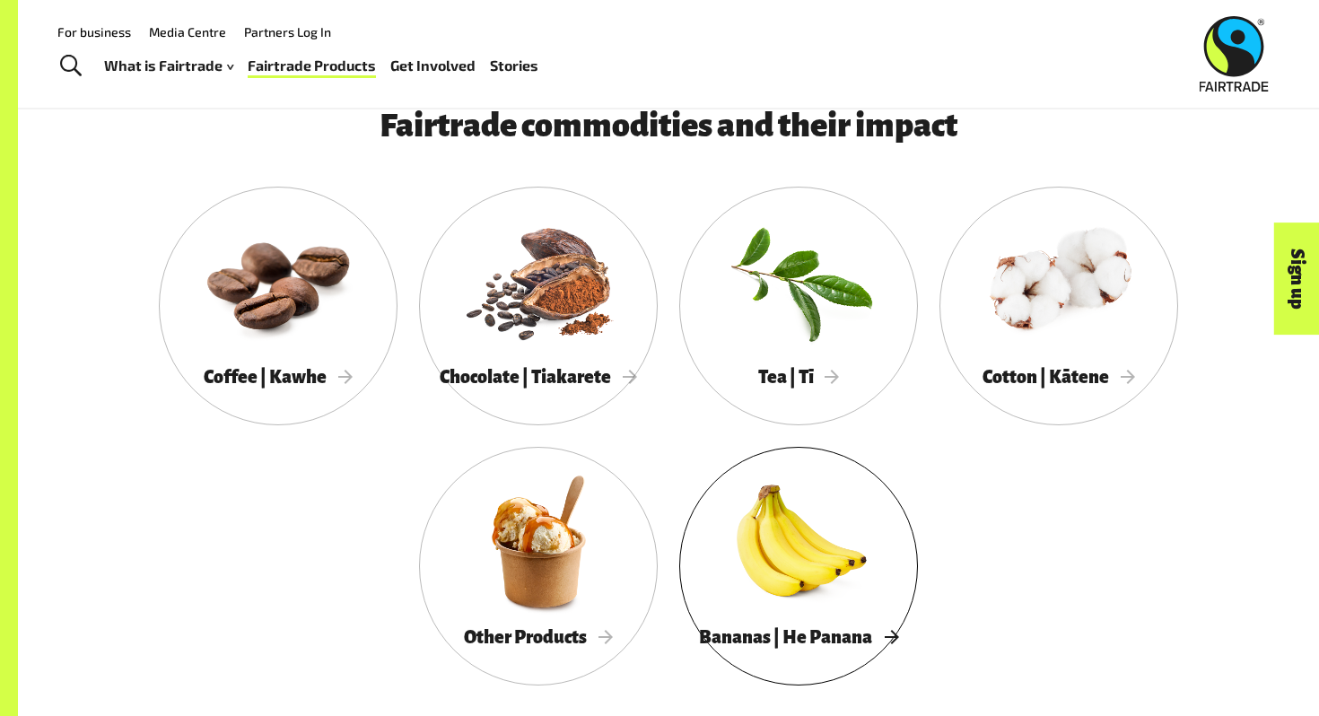
scroll to position [898, 0]
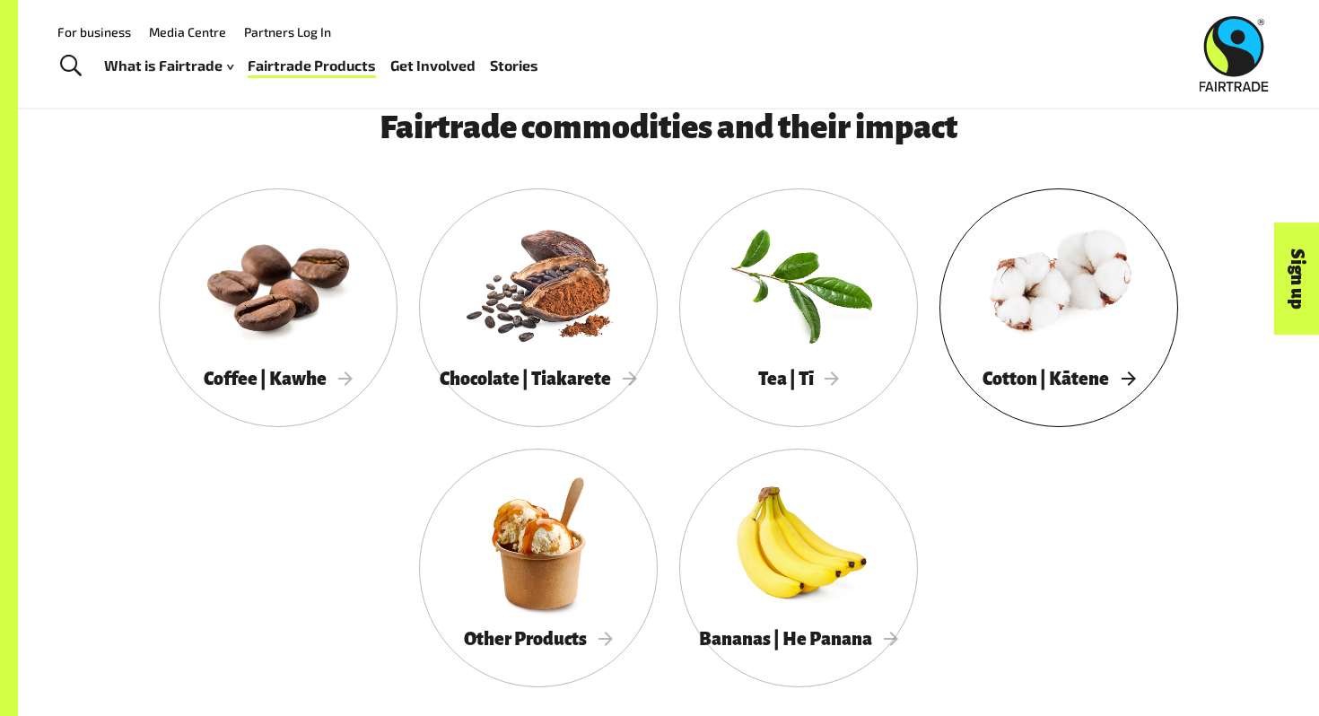
click at [1047, 327] on div at bounding box center [1058, 282] width 239 height 155
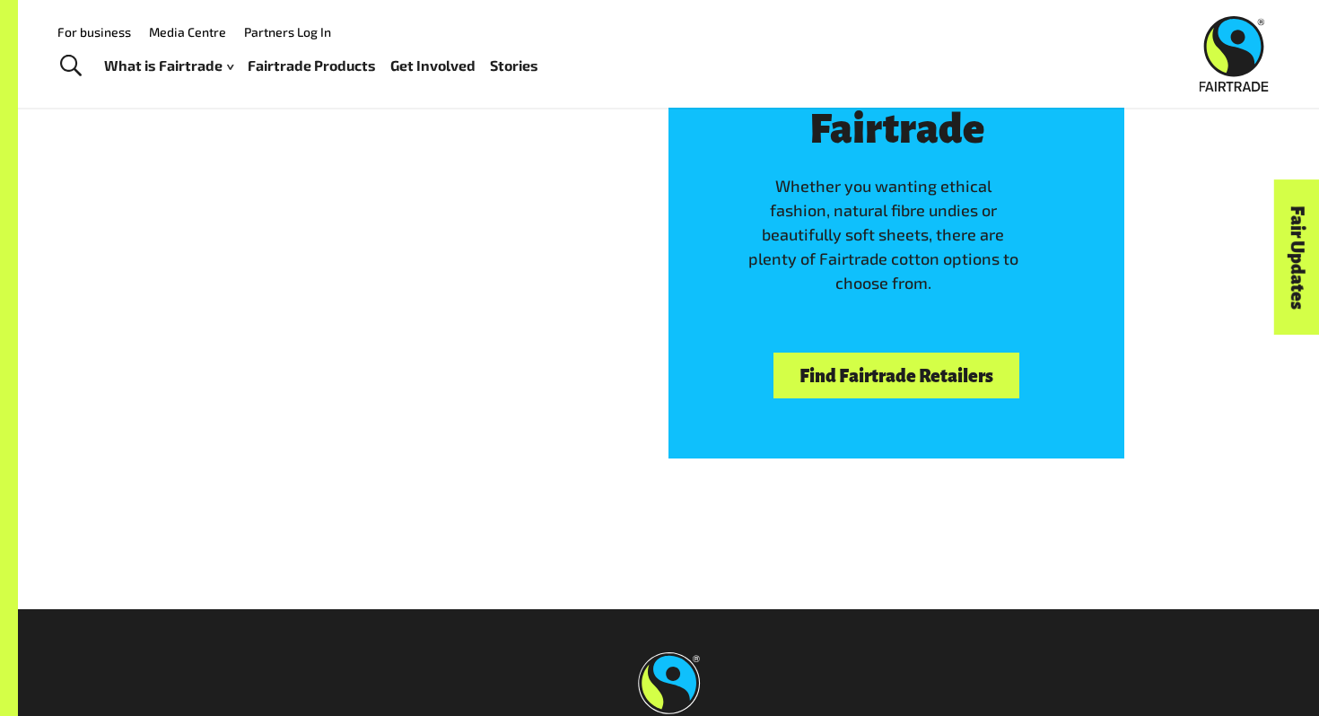
scroll to position [5155, 0]
